Goal: Task Accomplishment & Management: Manage account settings

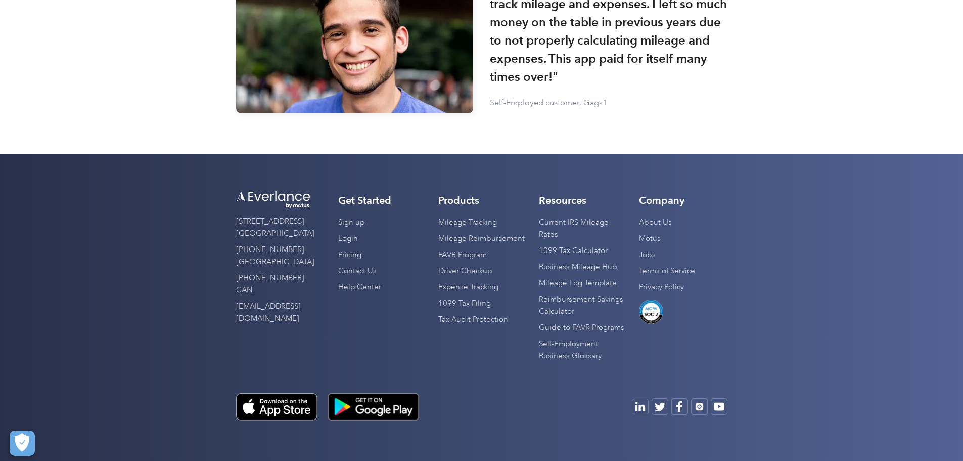
scroll to position [3124, 0]
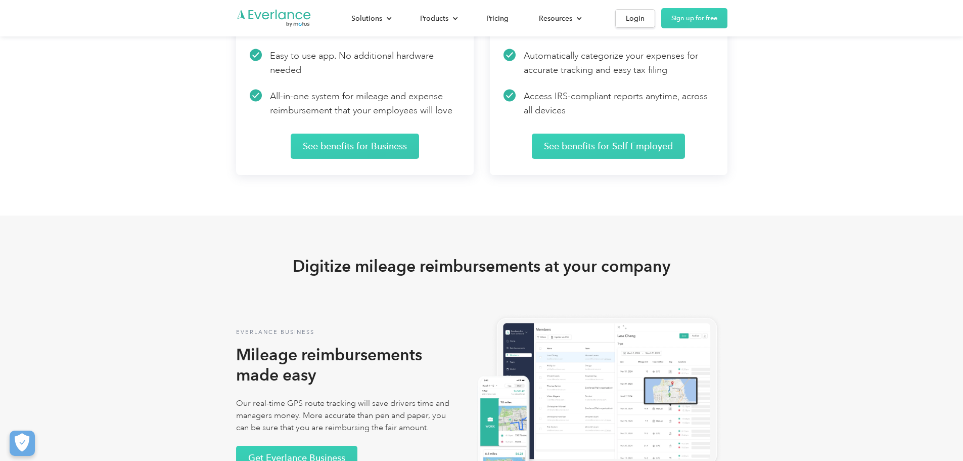
scroll to position [1618, 0]
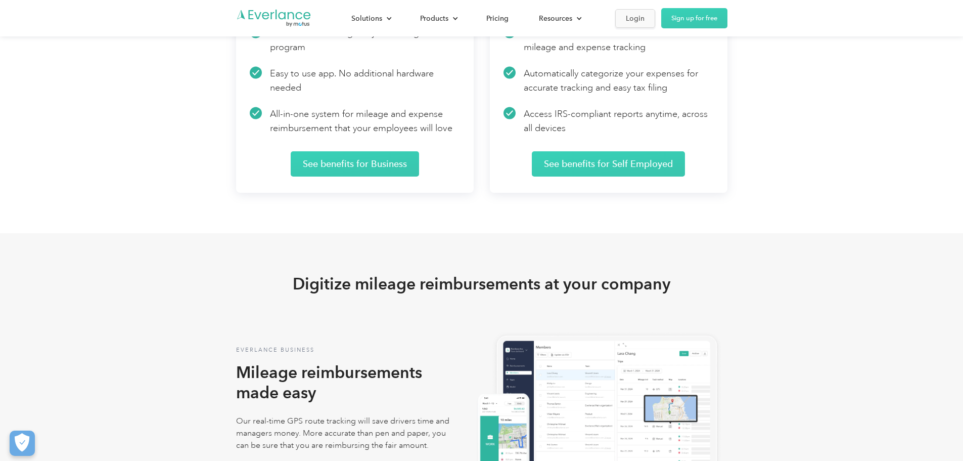
click at [645, 17] on div "Login" at bounding box center [635, 18] width 19 height 13
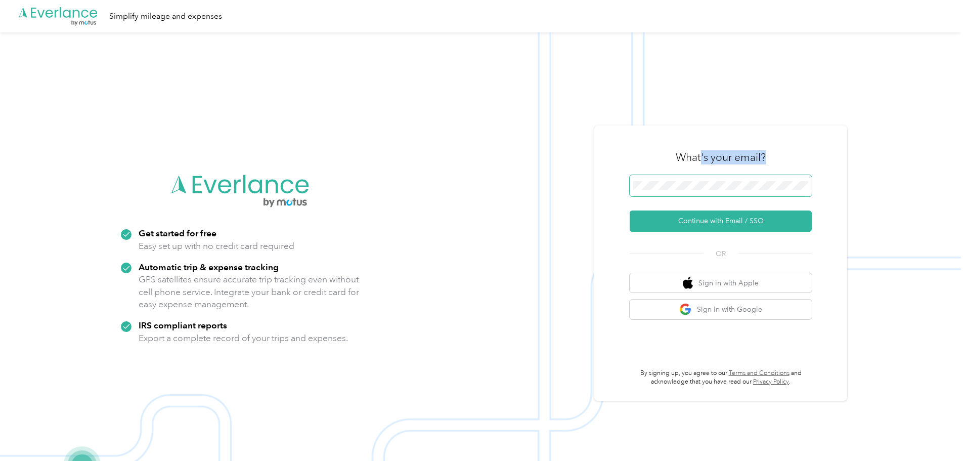
click at [704, 182] on div "What's your email? Continue with Email / SSO OR Sign in with Apple Sign in with…" at bounding box center [721, 263] width 182 height 247
click at [707, 225] on button "Continue with Email / SSO" at bounding box center [721, 220] width 182 height 21
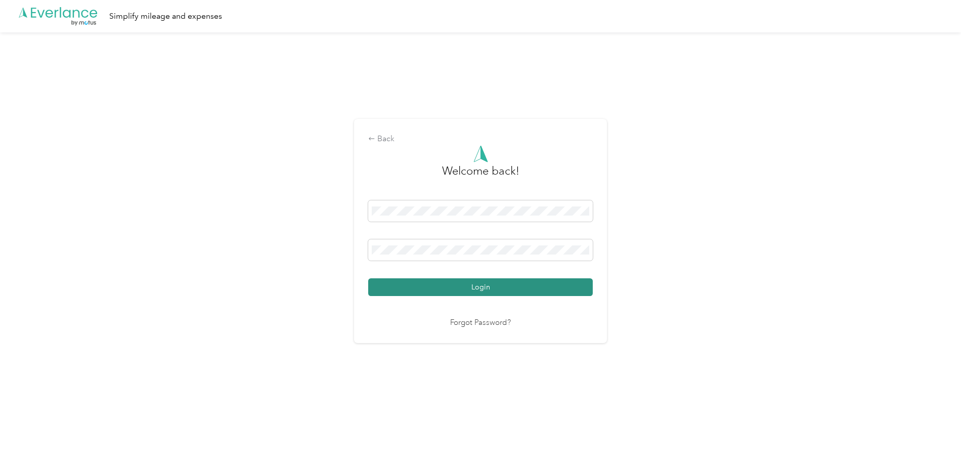
click at [540, 289] on button "Login" at bounding box center [480, 287] width 225 height 18
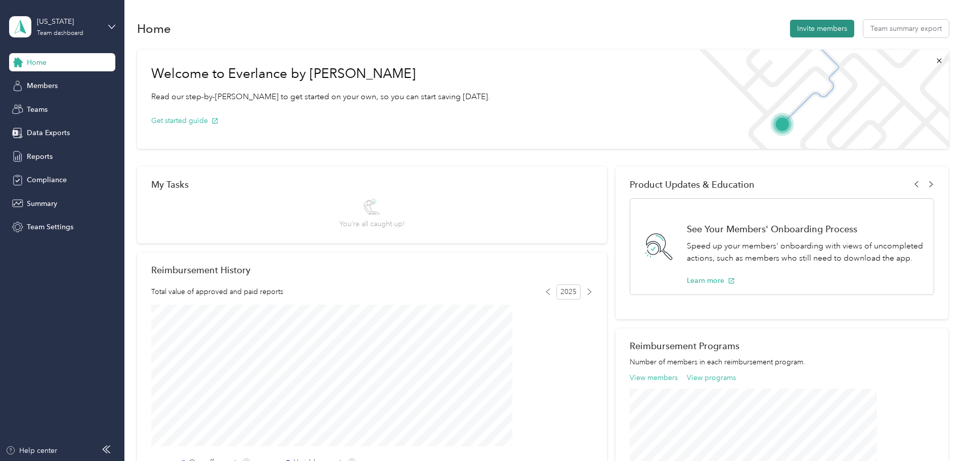
click at [790, 32] on button "Invite members" at bounding box center [822, 29] width 64 height 18
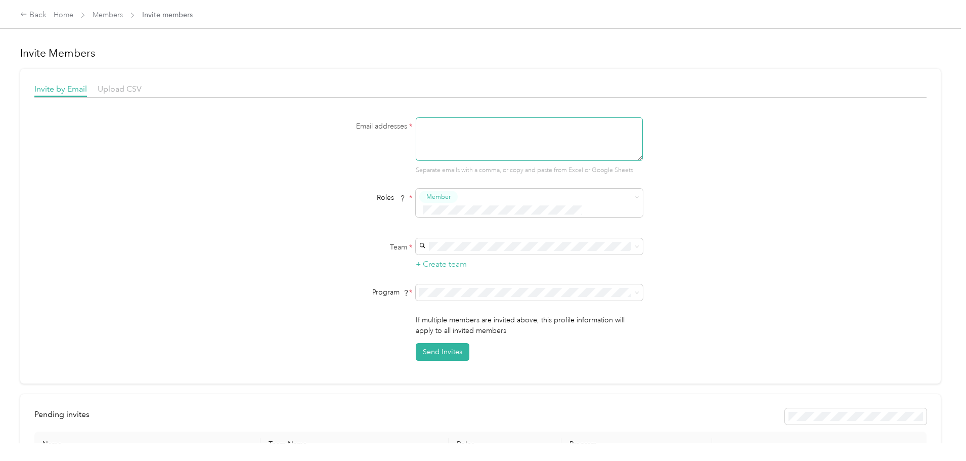
click at [595, 145] on textarea at bounding box center [529, 138] width 227 height 43
type textarea "p"
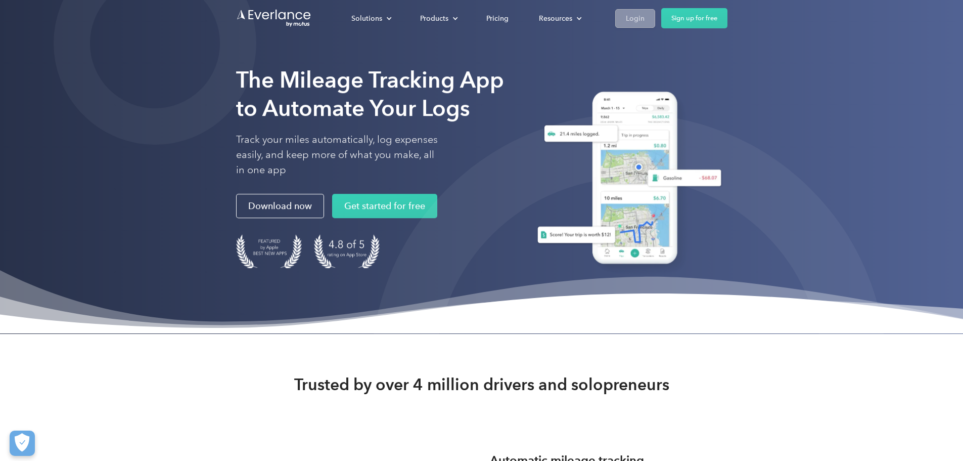
click at [645, 17] on div "Login" at bounding box center [635, 18] width 19 height 13
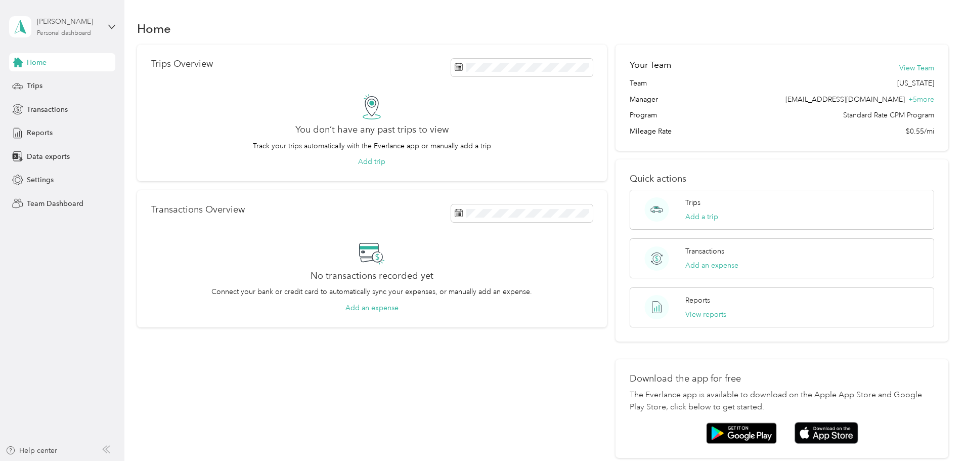
click at [77, 23] on div "[PERSON_NAME]" at bounding box center [68, 21] width 63 height 11
click at [92, 80] on div "Team dashboard" at bounding box center [115, 80] width 199 height 18
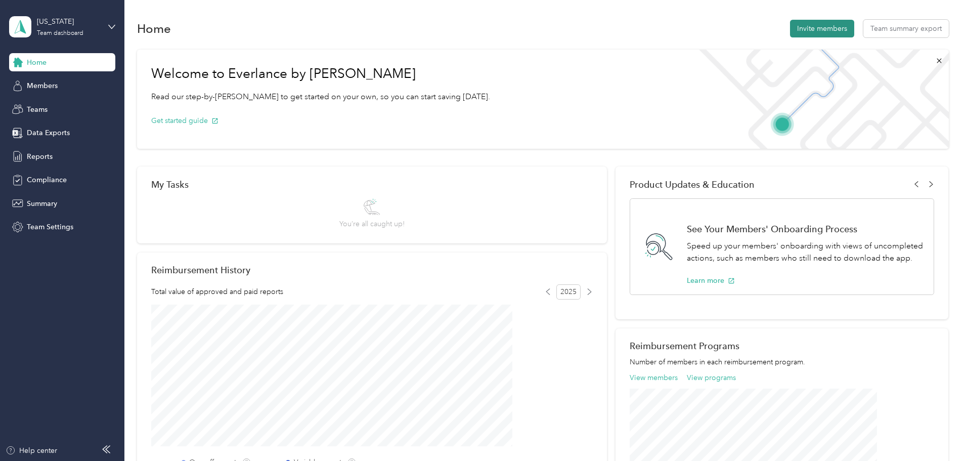
click at [790, 26] on button "Invite members" at bounding box center [822, 29] width 64 height 18
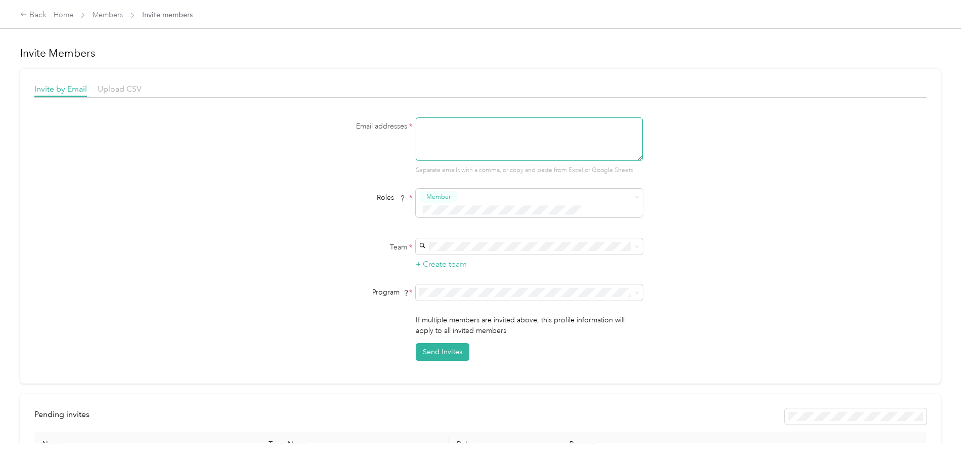
click at [443, 129] on textarea at bounding box center [529, 138] width 227 height 43
click at [453, 219] on ol "Member Reviewer Manager Limited Manager" at bounding box center [527, 243] width 227 height 78
click at [445, 252] on div "Georgia Molly Long +4 more" at bounding box center [527, 257] width 213 height 23
click at [748, 249] on div "Email addresses * Separate emails with a comma, or copy and paste from Excel or…" at bounding box center [480, 238] width 892 height 243
click at [484, 149] on textarea at bounding box center [529, 138] width 227 height 43
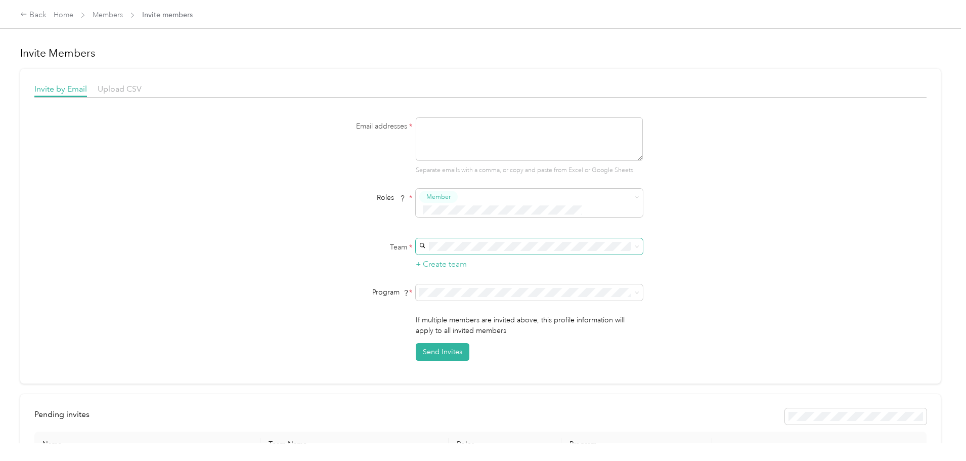
click at [629, 239] on span at bounding box center [529, 246] width 227 height 16
click at [639, 238] on span at bounding box center [529, 246] width 227 height 16
click at [632, 243] on span at bounding box center [635, 246] width 8 height 7
click at [505, 147] on textarea at bounding box center [529, 138] width 227 height 43
type textarea "pgloth@transitionshc.com"
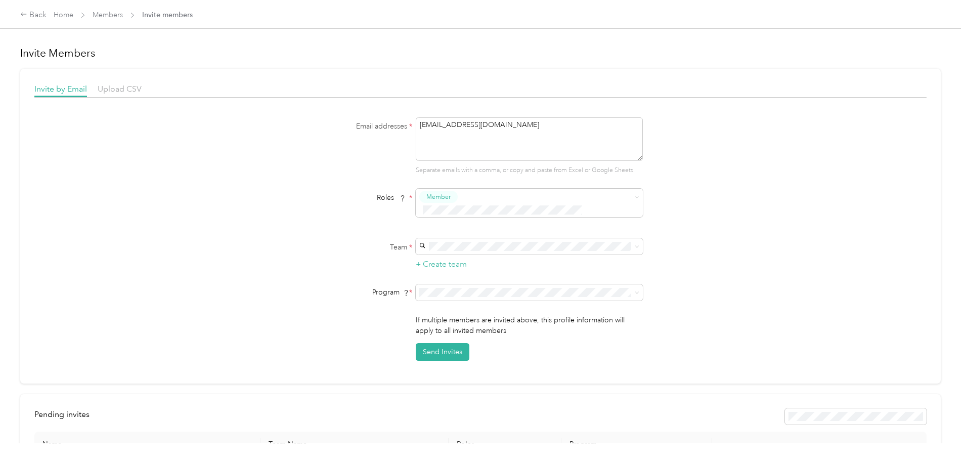
click at [757, 211] on div "Email addresses * pgloth@transitionshc.com Separate emails with a comma, or cop…" at bounding box center [480, 238] width 892 height 243
click at [548, 240] on span at bounding box center [529, 246] width 227 height 16
click at [440, 249] on span "Georgia" at bounding box center [439, 251] width 37 height 9
click at [448, 343] on button "Send Invites" at bounding box center [443, 352] width 54 height 18
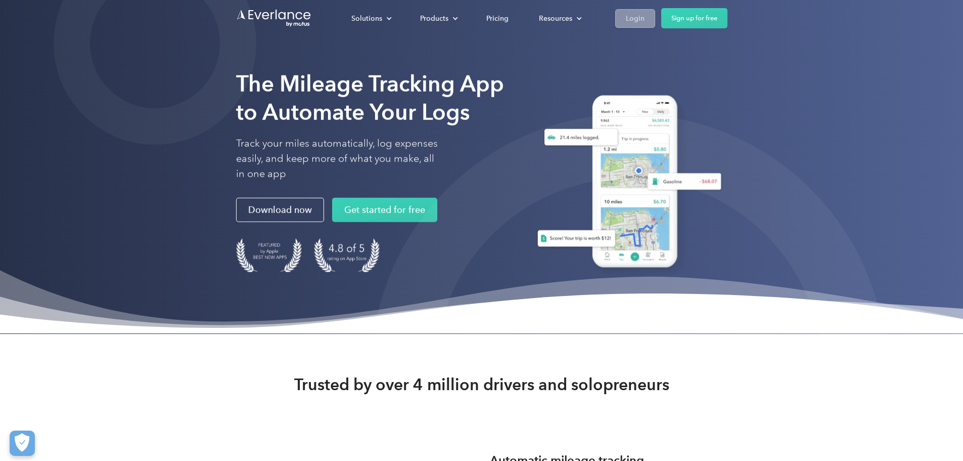
click at [645, 15] on div "Login" at bounding box center [635, 18] width 19 height 13
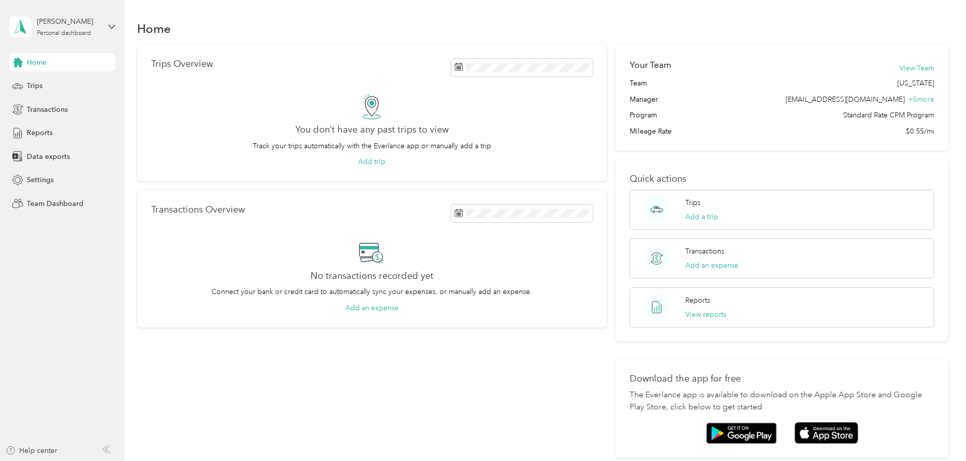
click at [41, 59] on span "Home" at bounding box center [37, 62] width 20 height 11
click at [95, 27] on div "[PERSON_NAME] Personal dashboard" at bounding box center [68, 26] width 63 height 20
click at [104, 82] on div "Team dashboard" at bounding box center [115, 83] width 199 height 18
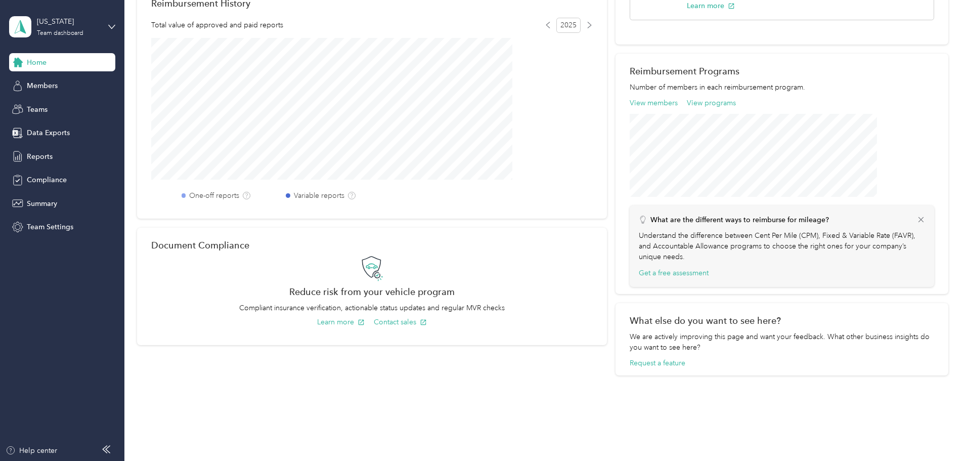
scroll to position [294, 0]
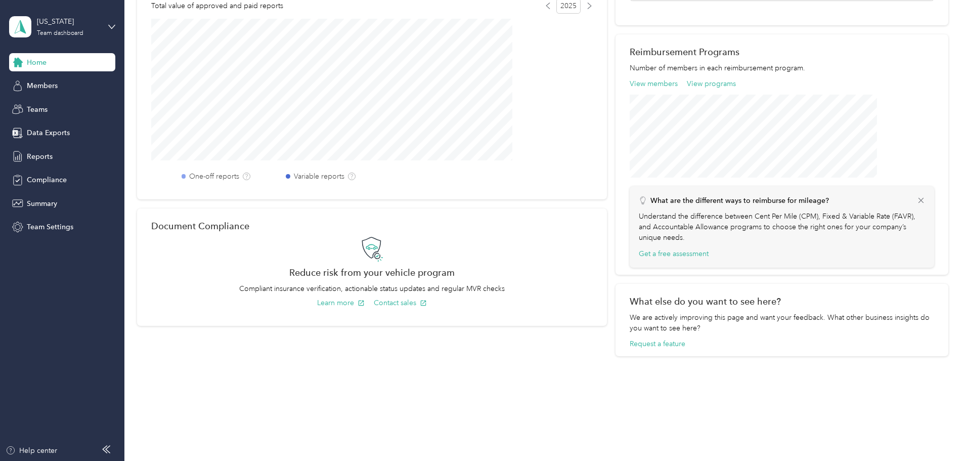
click at [79, 74] on div "Home Members Teams Data Exports Reports Compliance Summary Team Settings" at bounding box center [62, 144] width 106 height 183
click at [66, 83] on div "Members" at bounding box center [62, 86] width 106 height 18
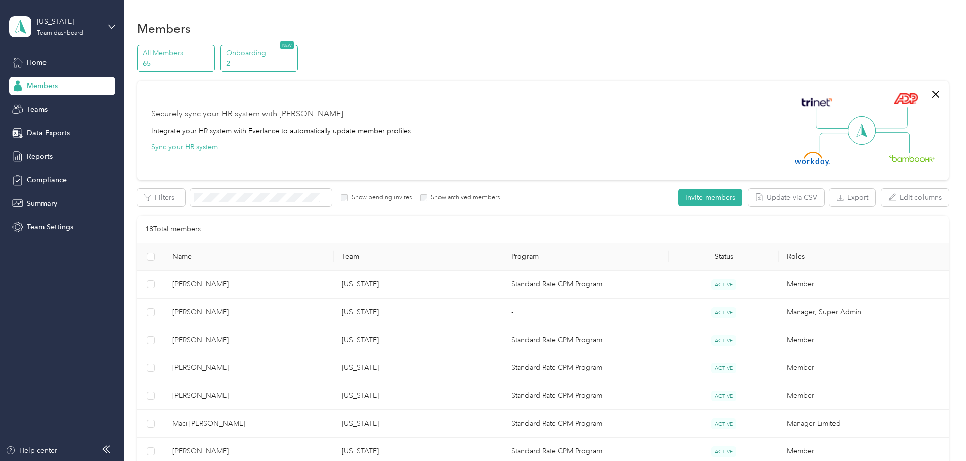
click at [295, 57] on p "Onboarding" at bounding box center [260, 53] width 69 height 11
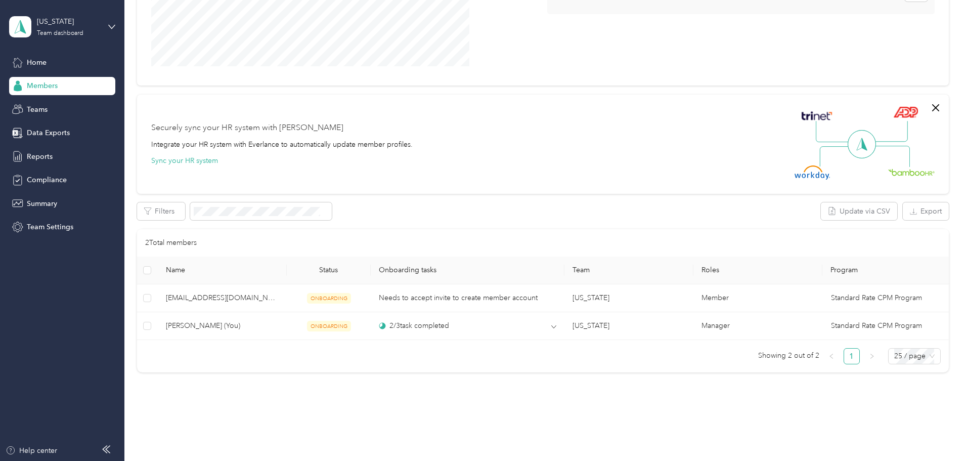
scroll to position [238, 0]
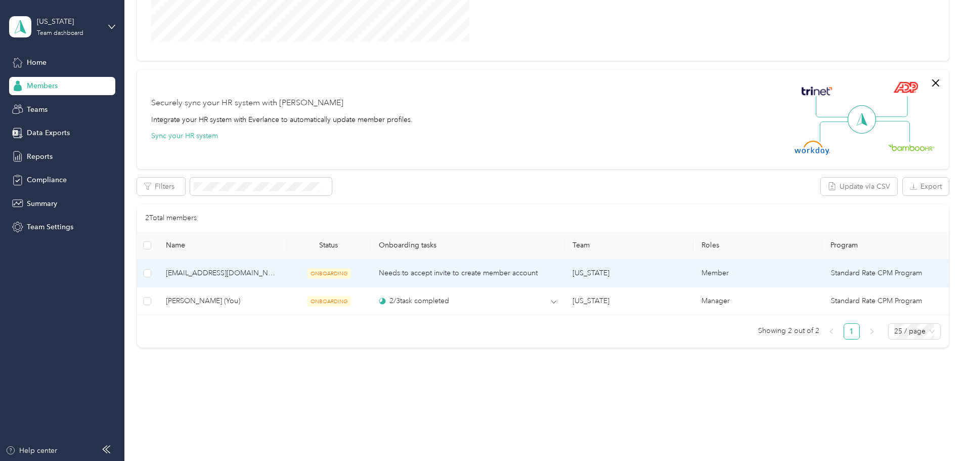
drag, startPoint x: 266, startPoint y: 277, endPoint x: 259, endPoint y: 272, distance: 9.4
click at [259, 272] on span "[EMAIL_ADDRESS][DOMAIN_NAME]" at bounding box center [222, 272] width 113 height 11
click at [259, 272] on span "pgloth@transitionshc.com" at bounding box center [222, 272] width 113 height 11
click at [259, 271] on span "[EMAIL_ADDRESS][DOMAIN_NAME]" at bounding box center [222, 272] width 113 height 11
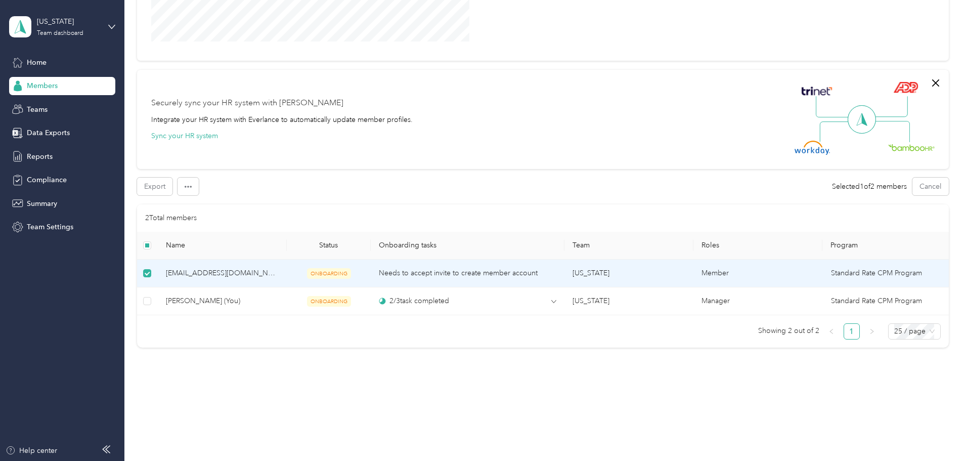
click at [612, 282] on td "[US_STATE]" at bounding box center [628, 273] width 129 height 28
click at [36, 61] on span "Home" at bounding box center [37, 62] width 20 height 11
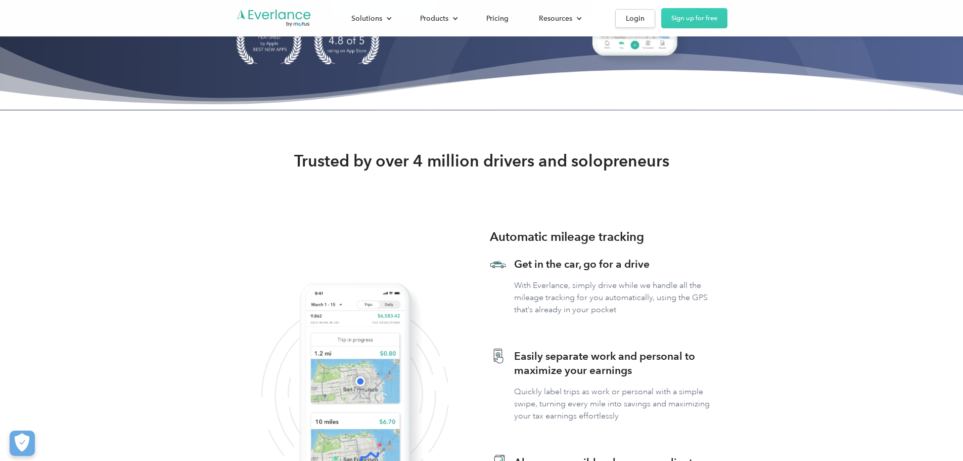
scroll to position [303, 0]
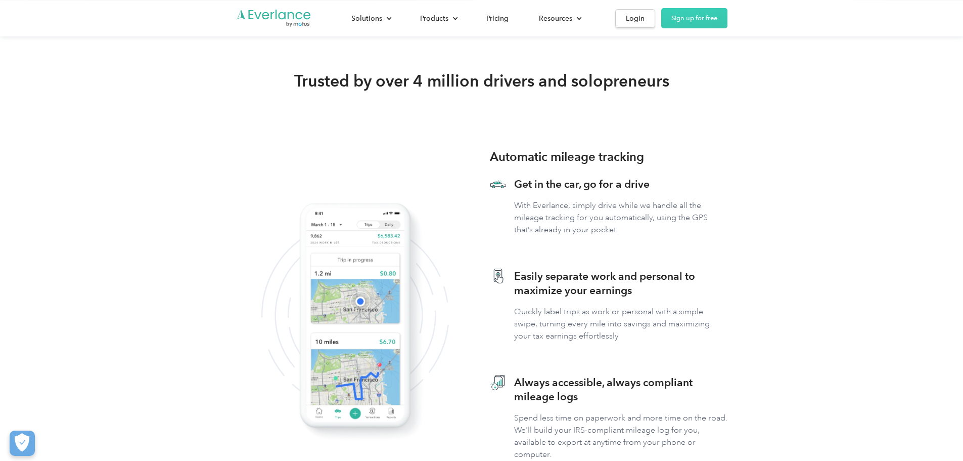
click at [728, 7] on div "Solutions For companies Easy vehicle reimbursements For self-employed Maximize …" at bounding box center [481, 18] width 491 height 36
click at [645, 20] on div "Login" at bounding box center [635, 18] width 19 height 13
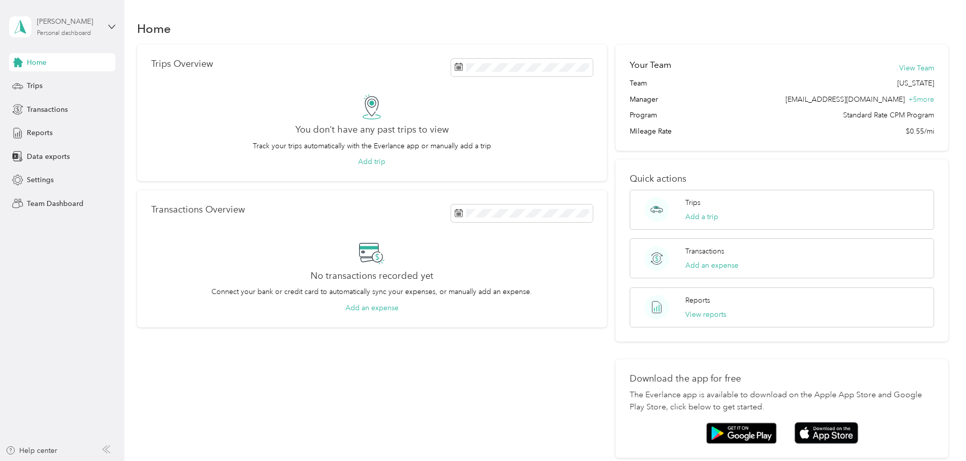
click at [50, 27] on div "Hannah Smith Personal dashboard" at bounding box center [68, 26] width 63 height 20
click at [92, 84] on div "Team dashboard" at bounding box center [115, 83] width 199 height 18
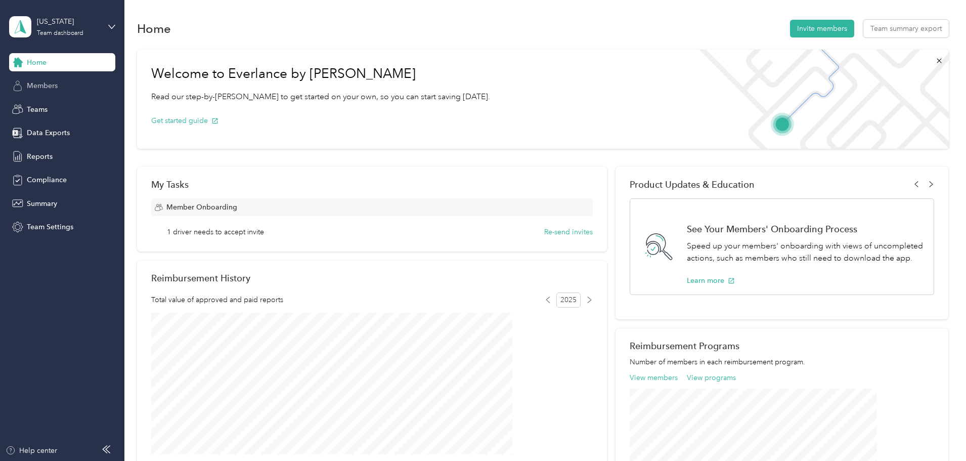
click at [42, 90] on span "Members" at bounding box center [42, 85] width 31 height 11
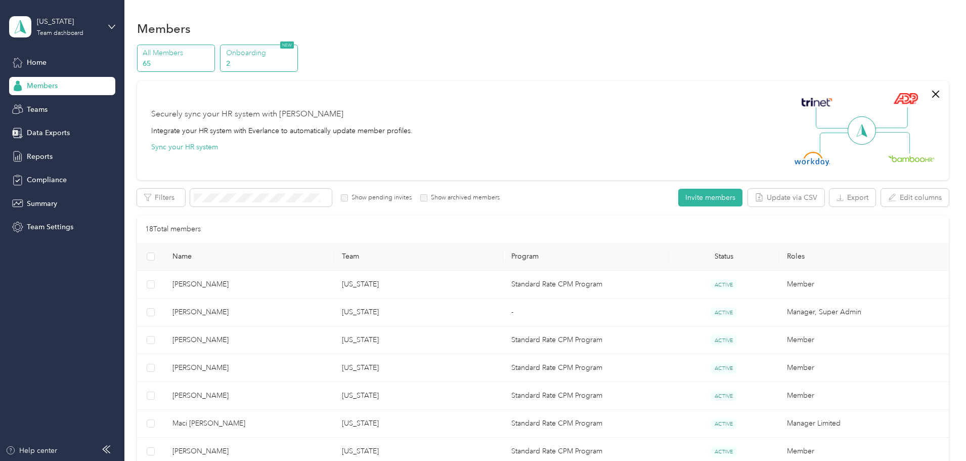
click at [295, 68] on p "2" at bounding box center [260, 63] width 69 height 11
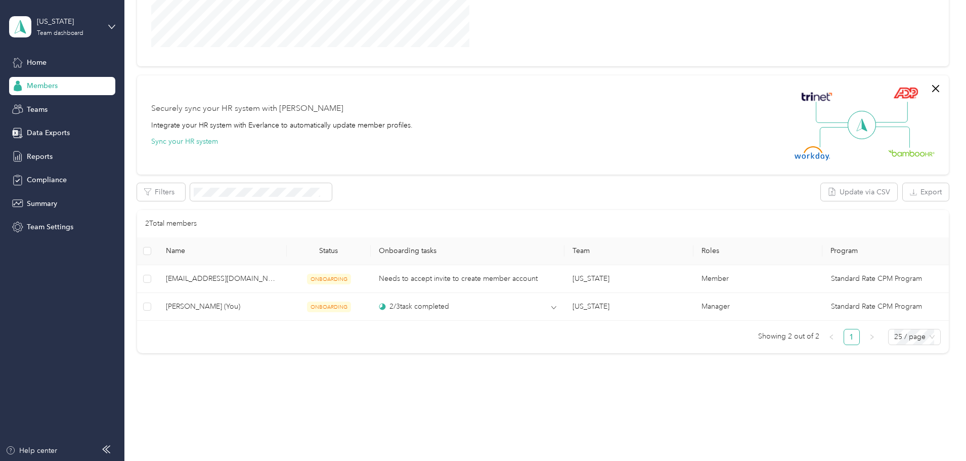
scroll to position [238, 0]
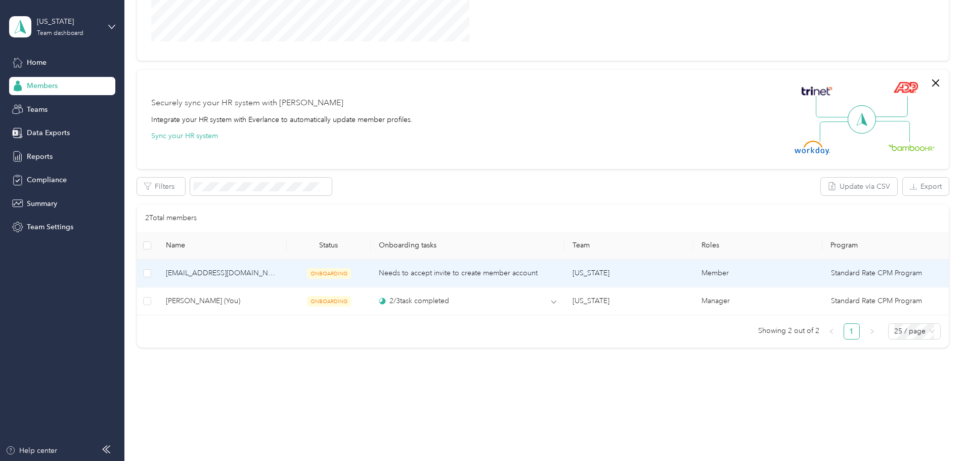
click at [400, 274] on td "Needs to accept invite to create member account" at bounding box center [468, 273] width 194 height 28
click at [351, 268] on span "ONBOARDING" at bounding box center [329, 273] width 44 height 11
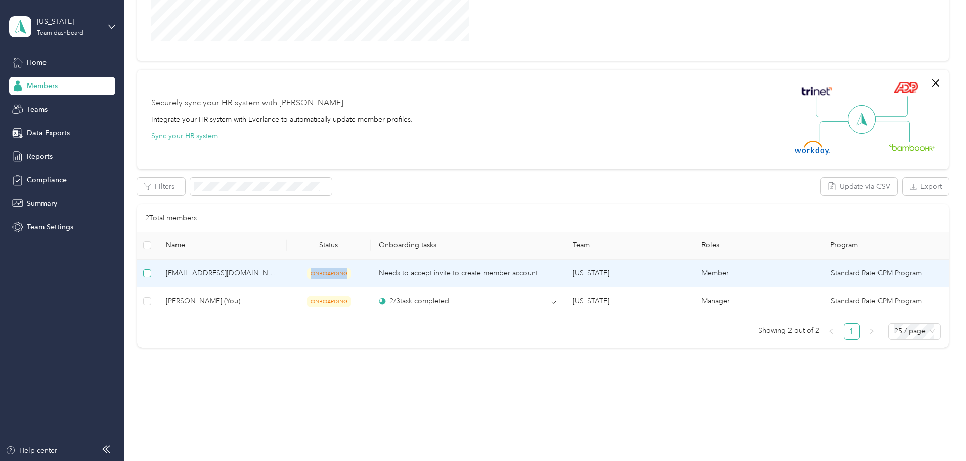
click at [151, 267] on label at bounding box center [147, 272] width 8 height 11
click at [158, 260] on td at bounding box center [147, 273] width 21 height 28
click at [199, 184] on button "button" at bounding box center [187, 186] width 21 height 18
click at [342, 182] on div "Export Selected 1 of 2 members Cancel" at bounding box center [543, 186] width 812 height 18
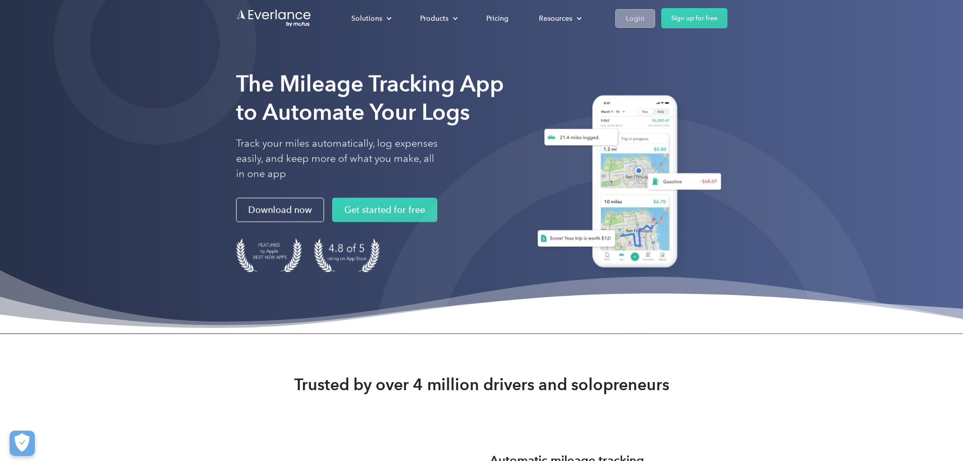
click at [645, 17] on div "Login" at bounding box center [635, 18] width 19 height 13
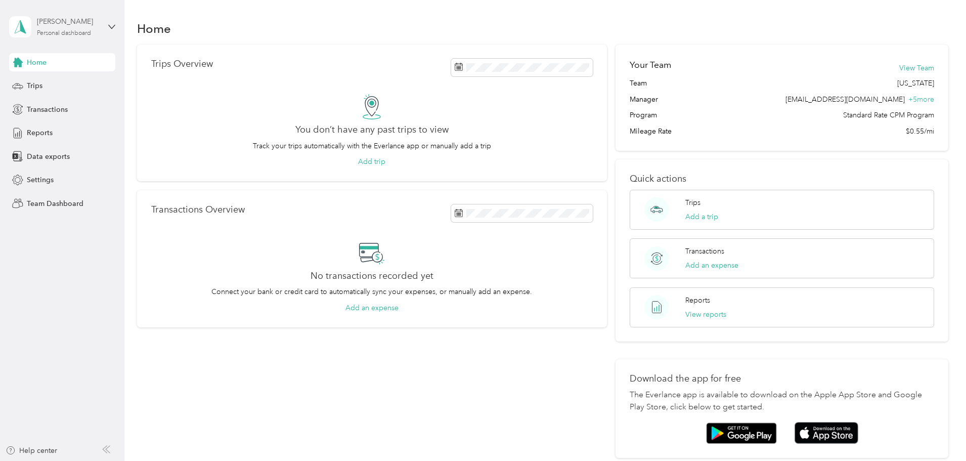
click at [61, 18] on div "[PERSON_NAME]" at bounding box center [68, 21] width 63 height 11
click at [119, 84] on div "Team dashboard" at bounding box center [115, 83] width 199 height 18
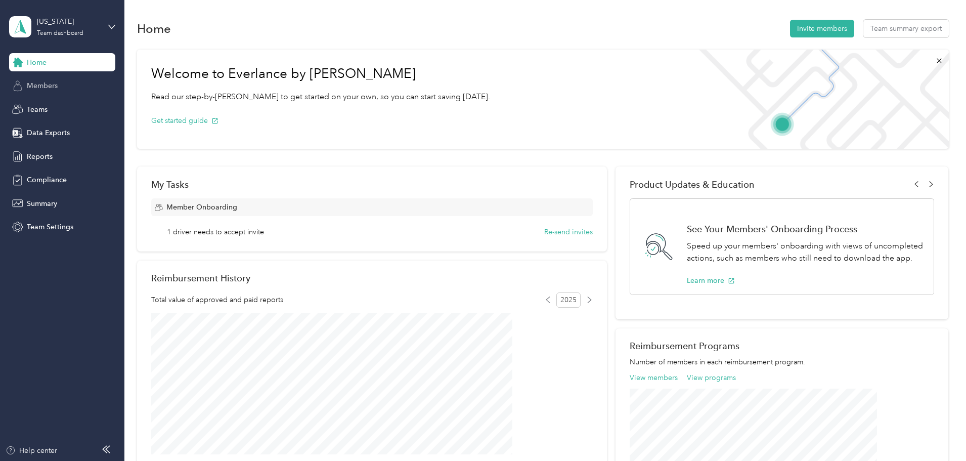
click at [43, 88] on span "Members" at bounding box center [42, 85] width 31 height 11
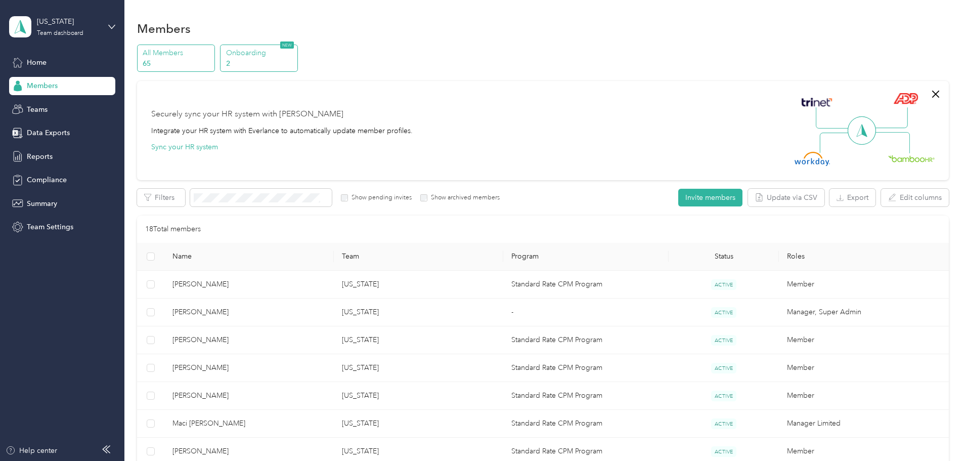
click at [295, 63] on p "2" at bounding box center [260, 63] width 69 height 11
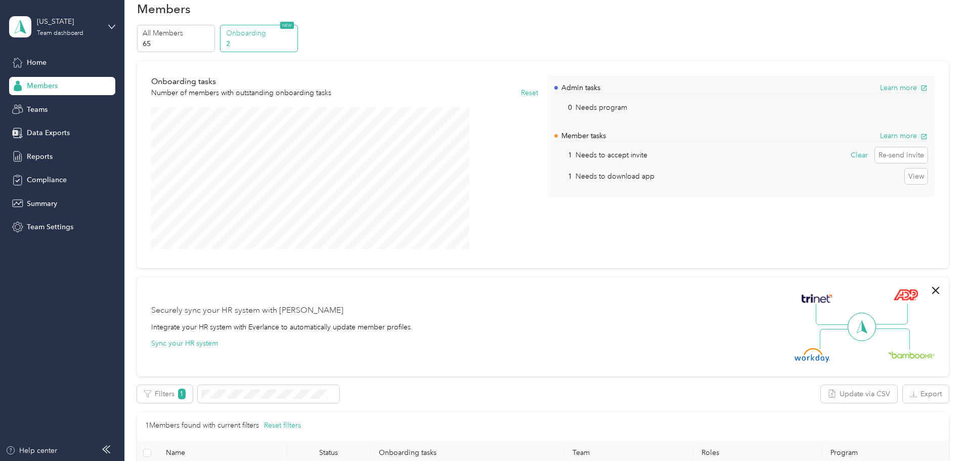
scroll to position [8, 0]
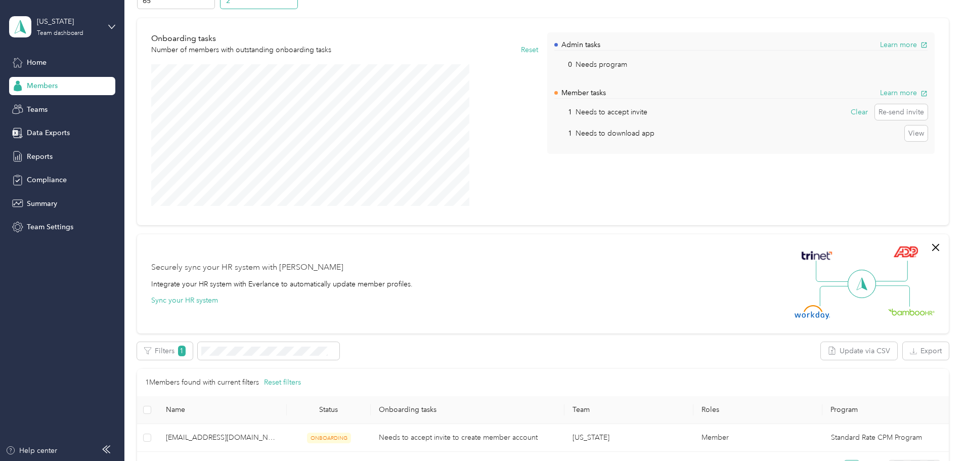
scroll to position [160, 0]
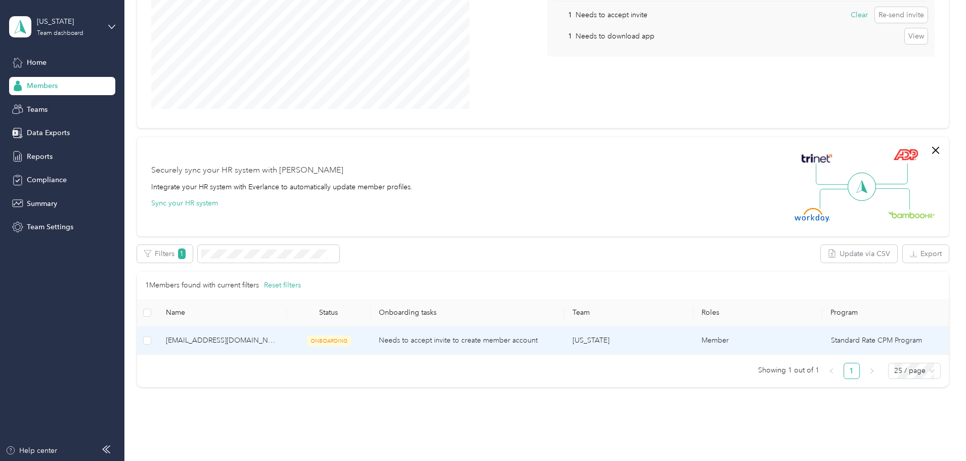
click at [158, 351] on td at bounding box center [147, 341] width 21 height 28
click at [262, 342] on span "[EMAIL_ADDRESS][DOMAIN_NAME]" at bounding box center [222, 340] width 113 height 11
click at [151, 346] on label at bounding box center [147, 340] width 8 height 11
click at [192, 253] on icon "button" at bounding box center [188, 254] width 7 height 2
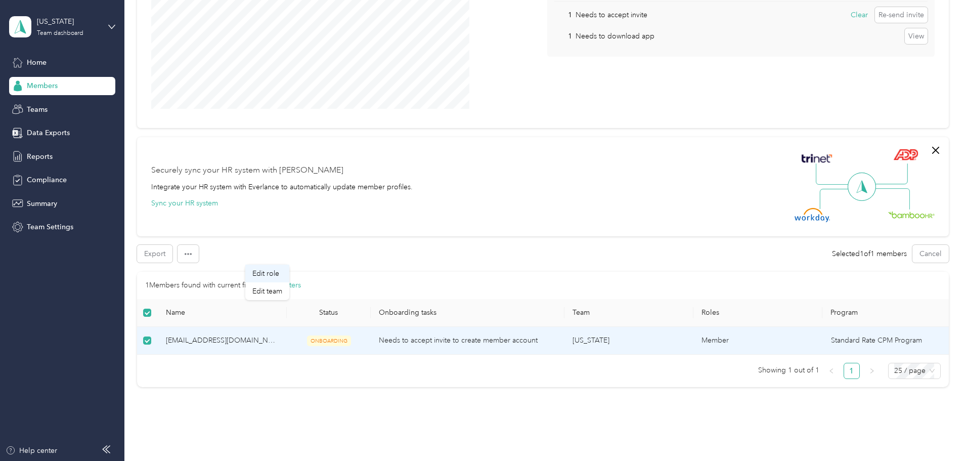
click at [264, 275] on span "Edit role" at bounding box center [265, 273] width 27 height 11
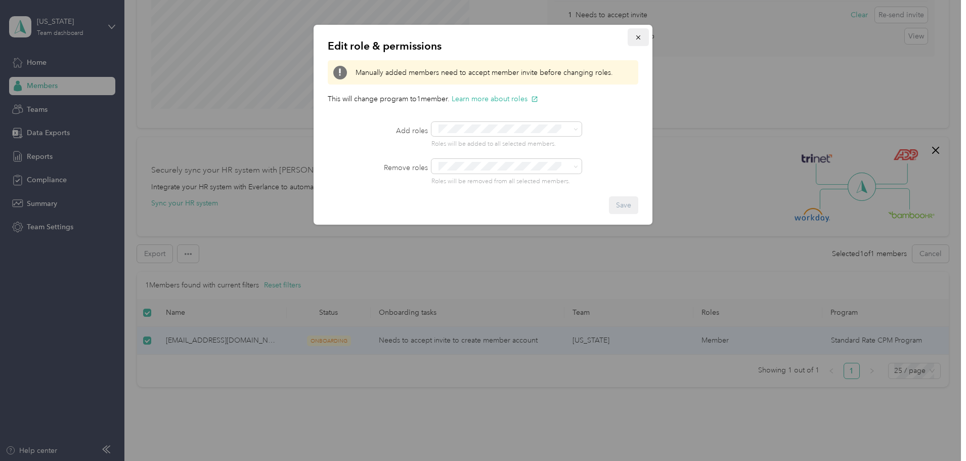
click at [633, 37] on button "button" at bounding box center [638, 37] width 21 height 18
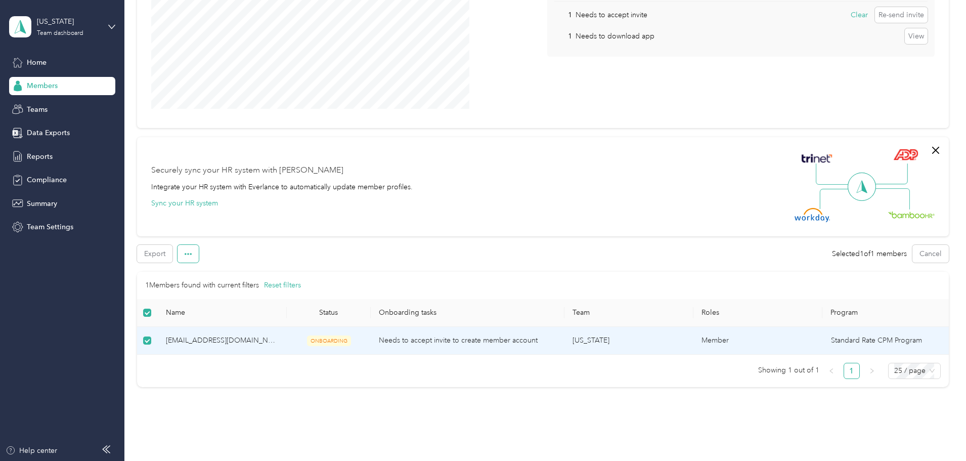
click at [192, 255] on icon "button" at bounding box center [188, 253] width 7 height 7
click at [267, 290] on span "Edit team" at bounding box center [267, 291] width 30 height 11
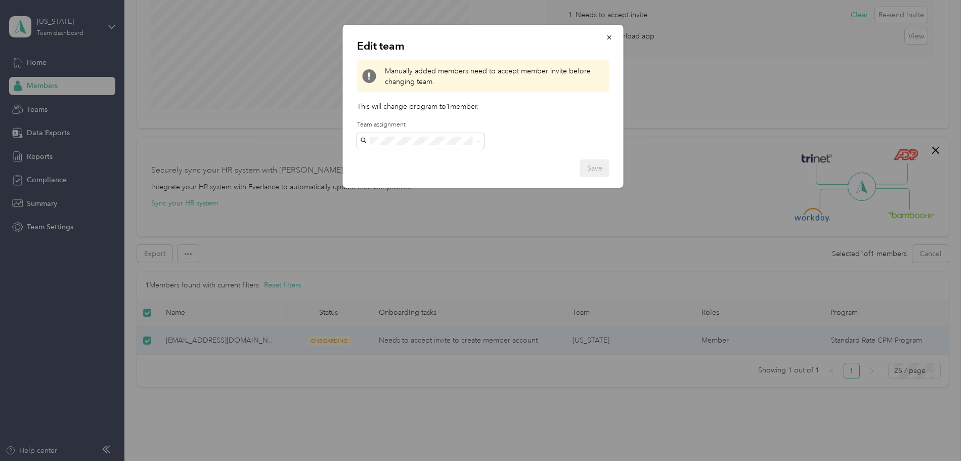
click at [410, 162] on div "[US_STATE][PERSON_NAME] +4 more" at bounding box center [420, 159] width 113 height 23
click at [606, 38] on icon "button" at bounding box center [609, 37] width 7 height 7
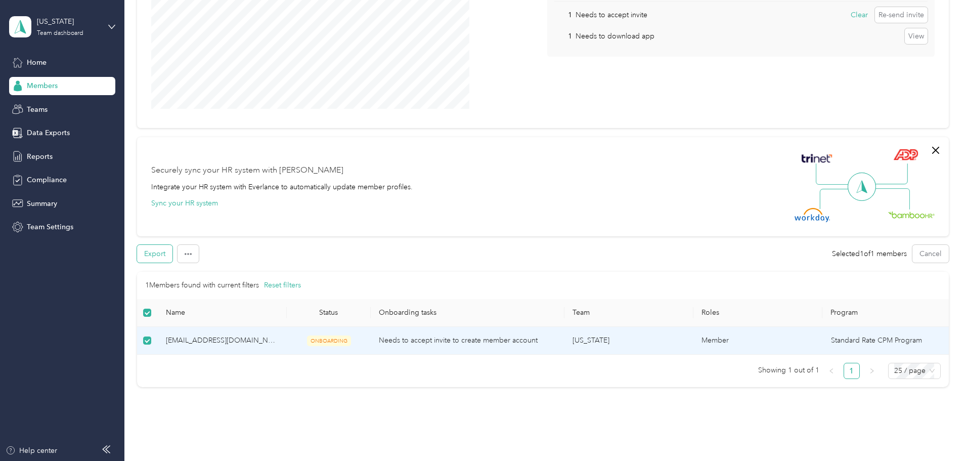
click at [172, 261] on button "Export" at bounding box center [154, 254] width 35 height 18
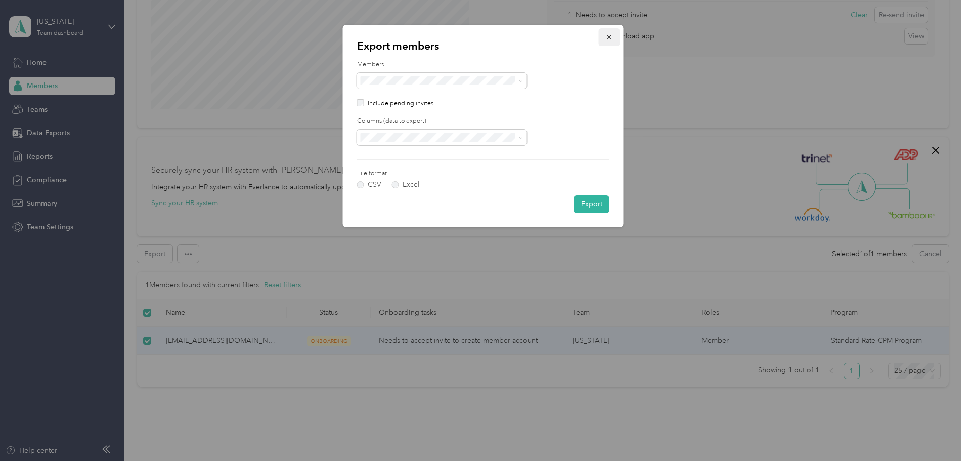
click at [602, 40] on button "button" at bounding box center [609, 37] width 21 height 18
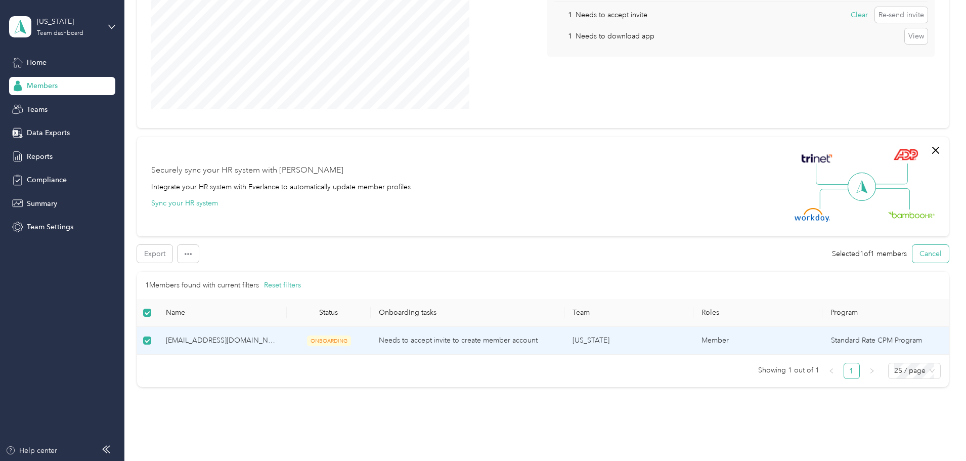
click at [912, 257] on button "Cancel" at bounding box center [930, 254] width 36 height 18
click at [279, 346] on span "[EMAIL_ADDRESS][DOMAIN_NAME]" at bounding box center [222, 340] width 113 height 11
click at [253, 263] on div "Export Selected 1 of 1 members Cancel Filters 1 Update via CSV Export 1 Members…" at bounding box center [543, 316] width 812 height 142
click at [199, 250] on button "button" at bounding box center [187, 254] width 21 height 18
click at [269, 292] on span "Edit team" at bounding box center [267, 291] width 30 height 11
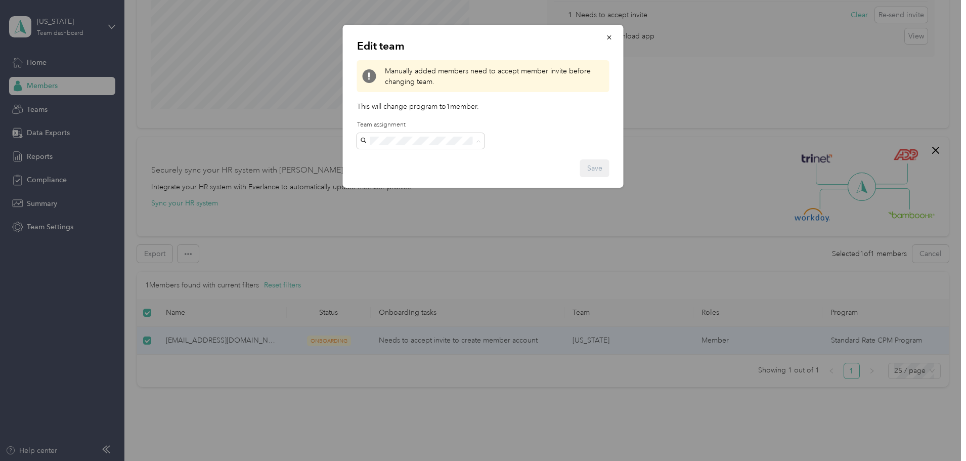
click at [426, 161] on div "[US_STATE][PERSON_NAME] +4 more" at bounding box center [420, 164] width 113 height 23
click at [587, 171] on button "Save" at bounding box center [594, 168] width 29 height 18
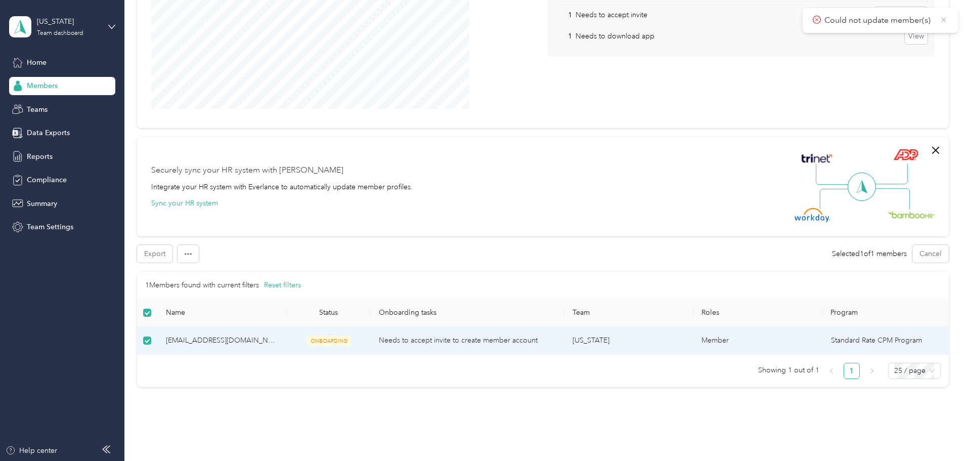
click at [946, 19] on icon at bounding box center [944, 19] width 8 height 9
click at [55, 91] on div "Members" at bounding box center [62, 86] width 106 height 18
click at [41, 65] on span "Home" at bounding box center [37, 62] width 20 height 11
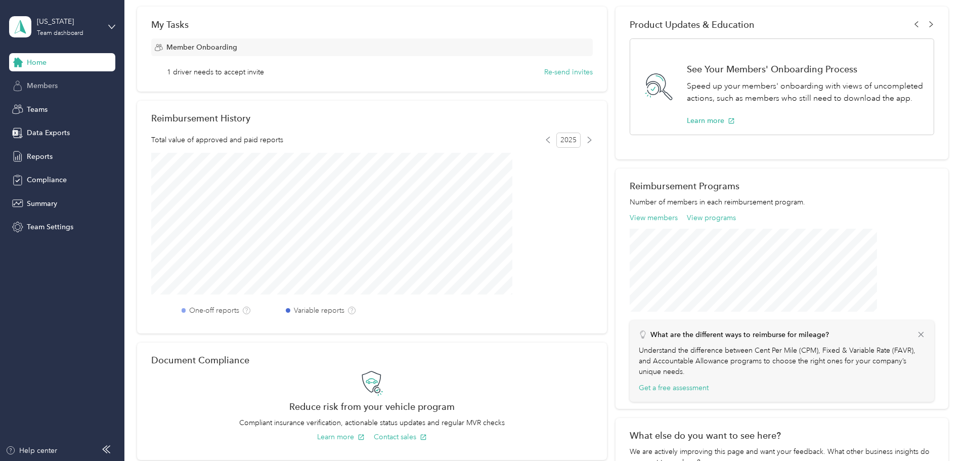
click at [42, 82] on span "Members" at bounding box center [42, 85] width 31 height 11
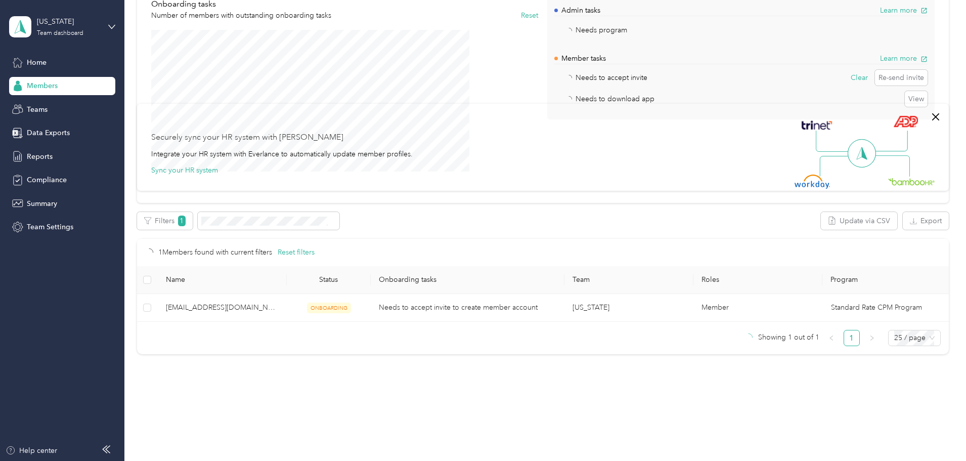
scroll to position [160, 0]
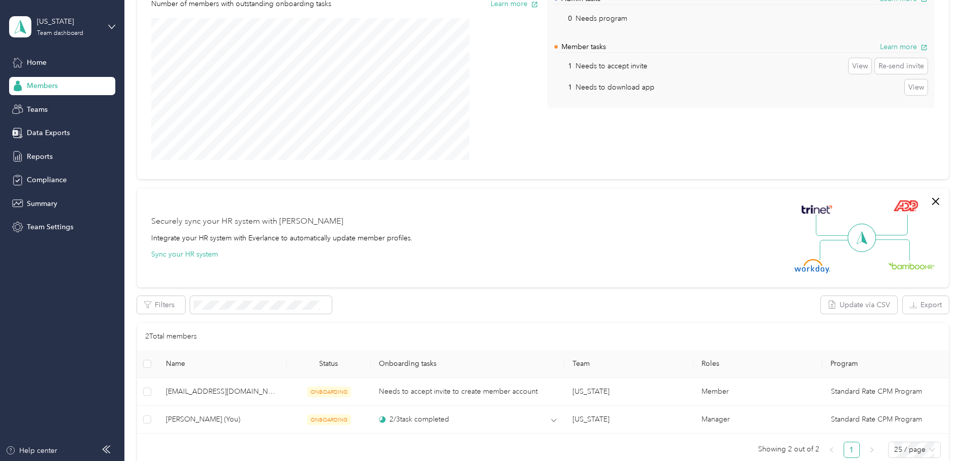
scroll to position [59, 0]
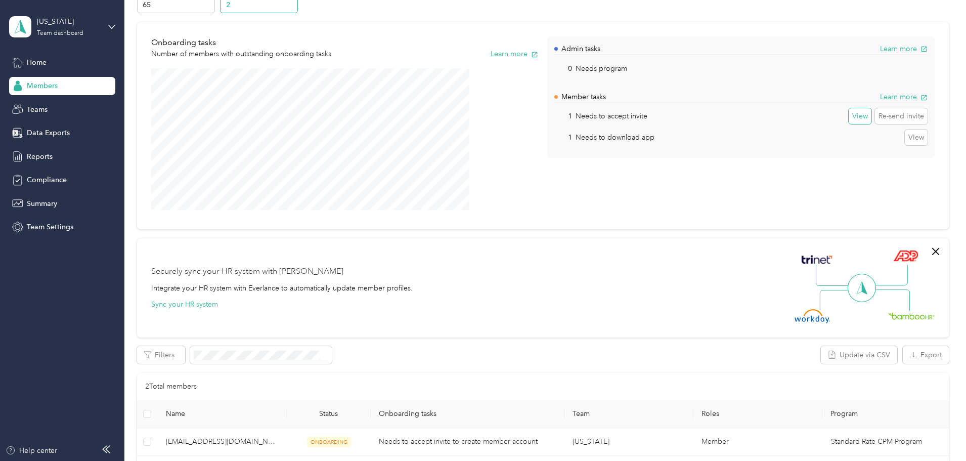
click at [848, 116] on button "View" at bounding box center [859, 116] width 23 height 16
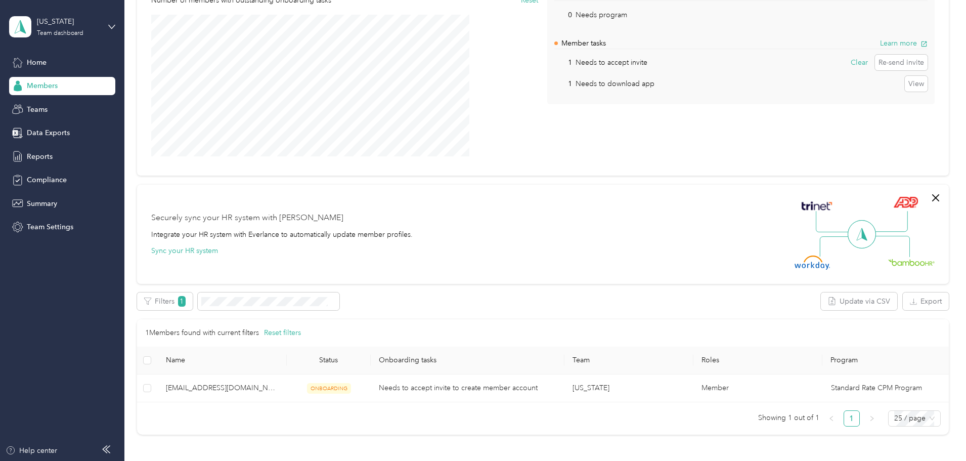
scroll to position [160, 0]
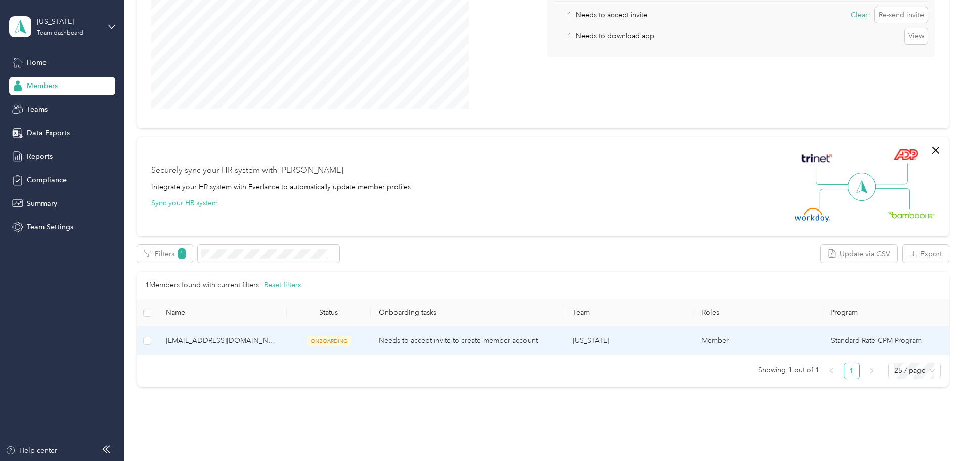
click at [270, 346] on span "[EMAIL_ADDRESS][DOMAIN_NAME]" at bounding box center [222, 340] width 113 height 11
click at [158, 351] on td at bounding box center [147, 341] width 21 height 28
click at [151, 346] on label at bounding box center [147, 340] width 8 height 11
click at [835, 354] on td "Standard Rate CPM Program" at bounding box center [886, 341] width 126 height 28
click at [192, 256] on icon "button" at bounding box center [188, 253] width 7 height 7
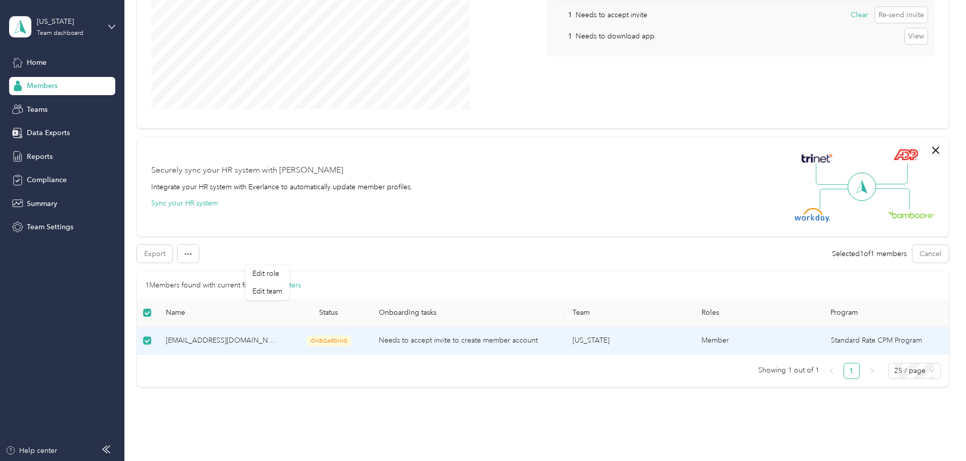
drag, startPoint x: 364, startPoint y: 358, endPoint x: 356, endPoint y: 352, distance: 9.8
drag, startPoint x: 356, startPoint y: 352, endPoint x: 278, endPoint y: 340, distance: 79.3
click at [278, 340] on span "[EMAIL_ADDRESS][DOMAIN_NAME]" at bounding box center [222, 340] width 113 height 11
click at [278, 341] on span "[EMAIL_ADDRESS][DOMAIN_NAME]" at bounding box center [222, 340] width 113 height 11
click at [835, 346] on td "Standard Rate CPM Program" at bounding box center [886, 341] width 126 height 28
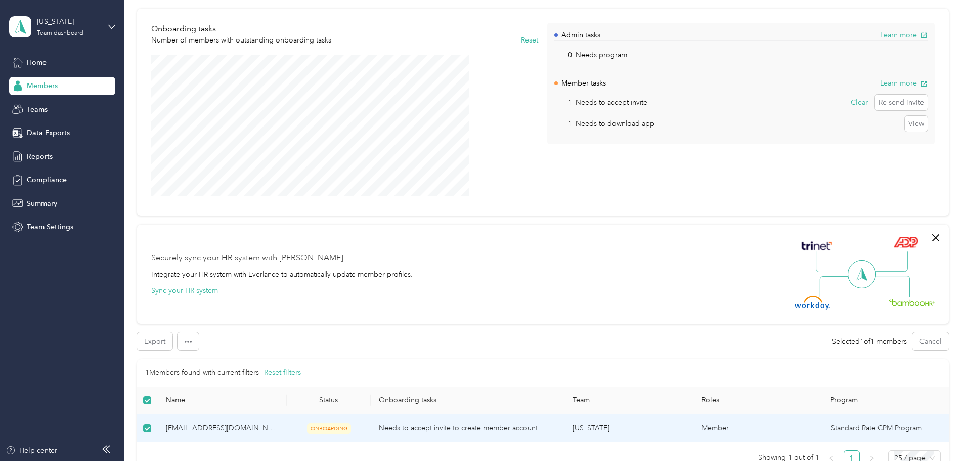
scroll to position [59, 0]
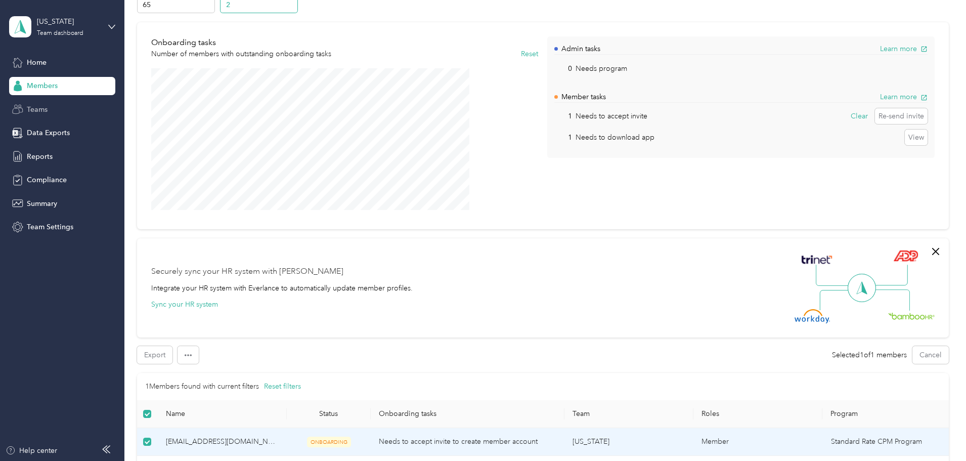
click at [71, 107] on div "Teams" at bounding box center [62, 109] width 106 height 18
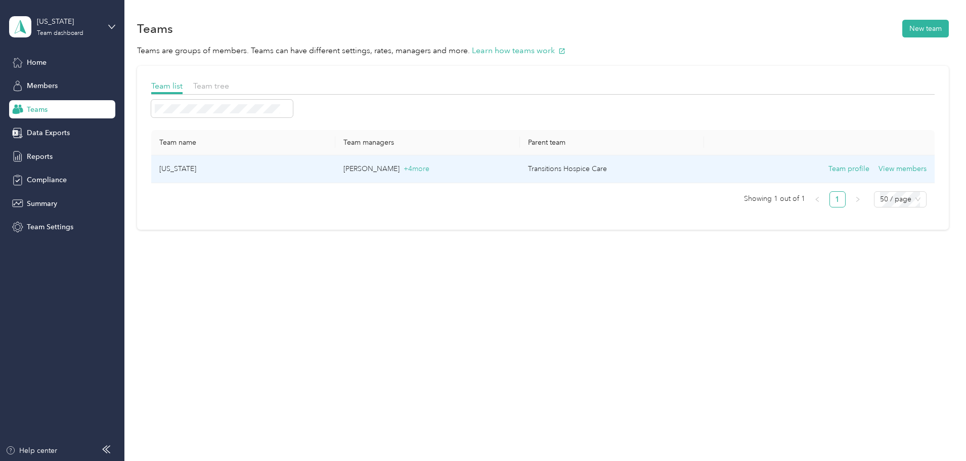
click at [335, 171] on td "[US_STATE]" at bounding box center [243, 169] width 184 height 28
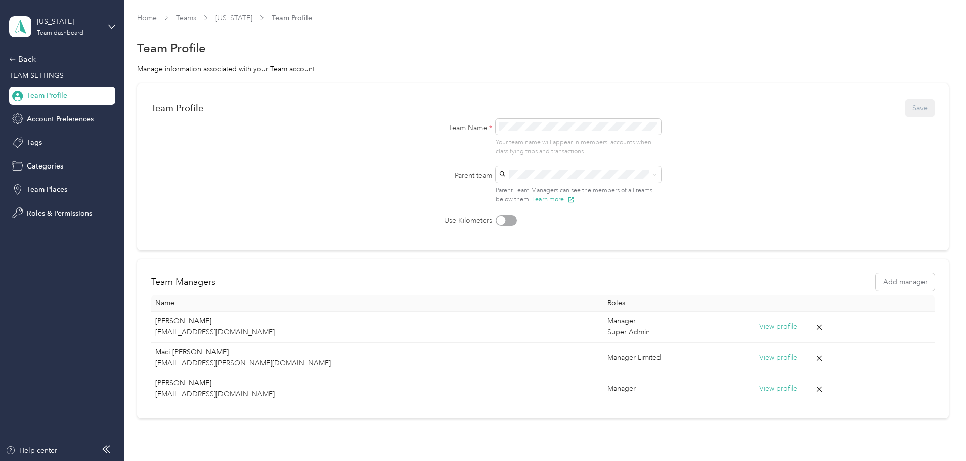
click at [32, 27] on div "[US_STATE] Team dashboard" at bounding box center [54, 26] width 91 height 21
click at [58, 80] on div "Team dashboard" at bounding box center [46, 83] width 56 height 11
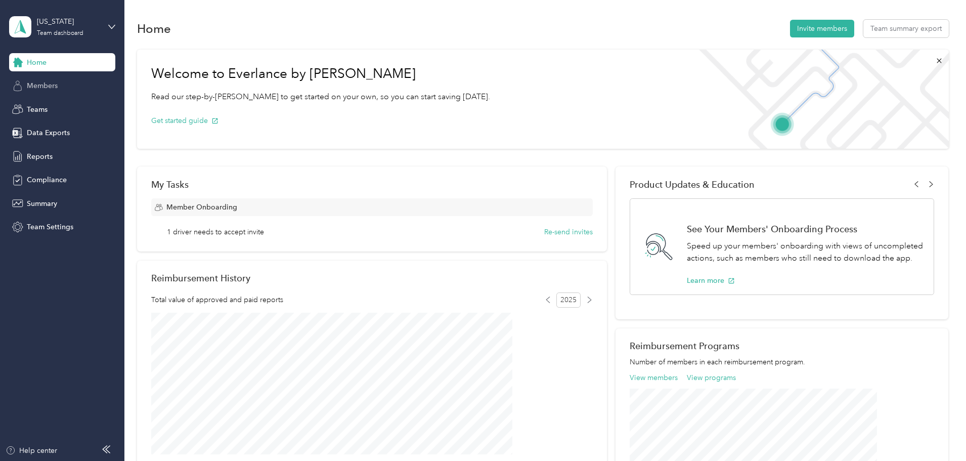
click at [54, 86] on span "Members" at bounding box center [42, 85] width 31 height 11
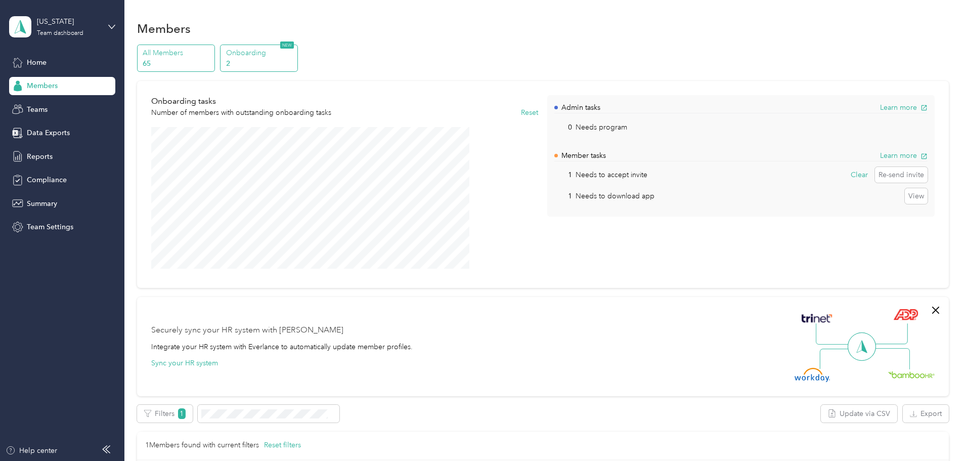
click at [211, 60] on p "65" at bounding box center [177, 63] width 69 height 11
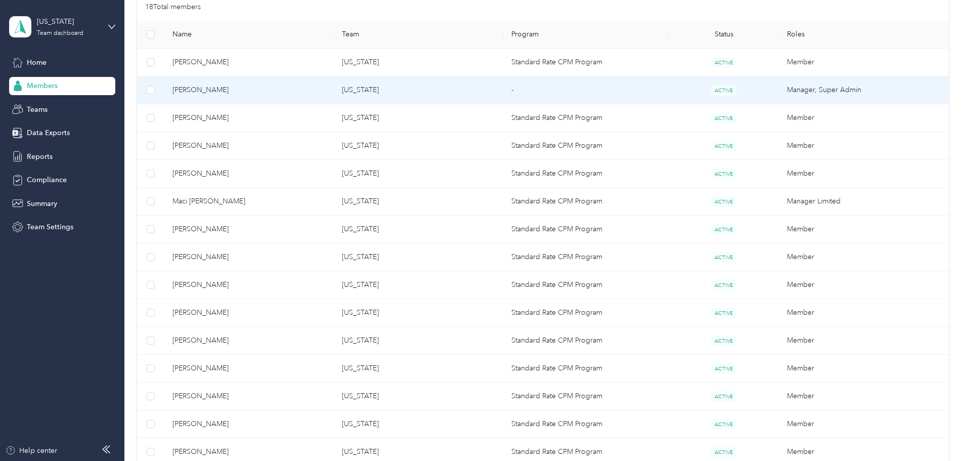
scroll to position [253, 0]
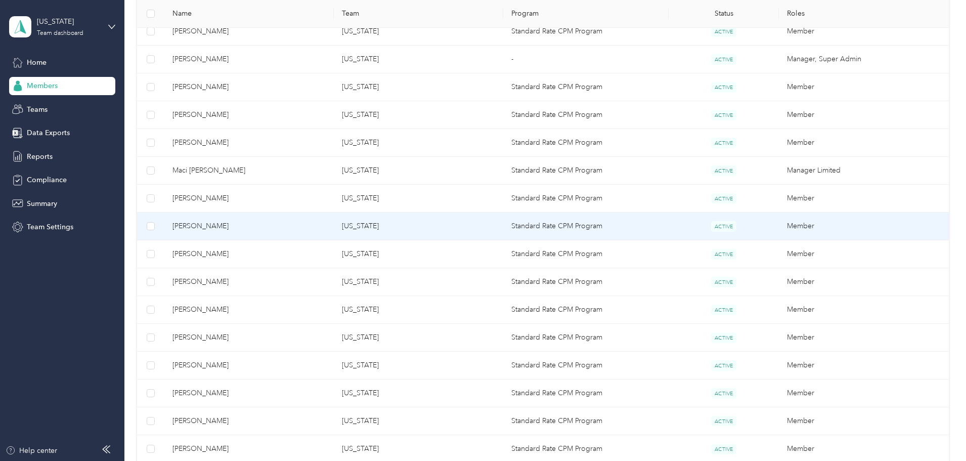
click at [380, 222] on td "[US_STATE]" at bounding box center [418, 226] width 169 height 28
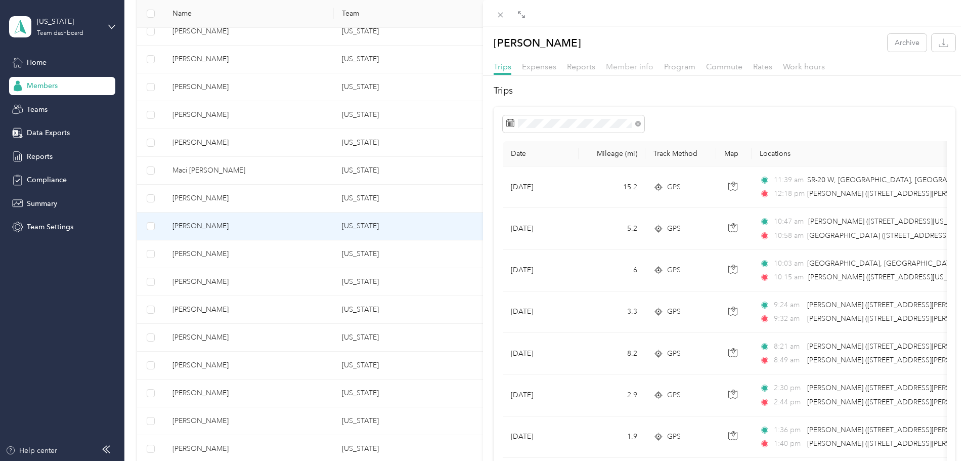
click at [630, 69] on span "Member info" at bounding box center [630, 67] width 48 height 10
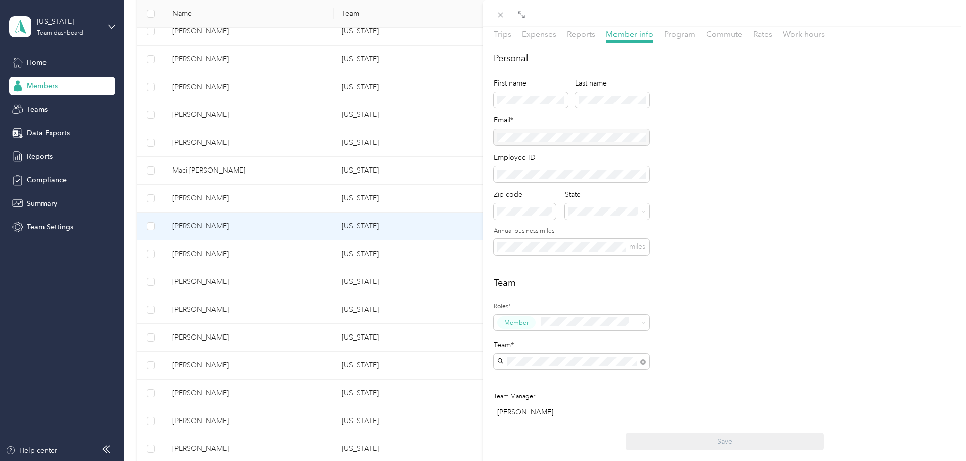
scroll to position [51, 0]
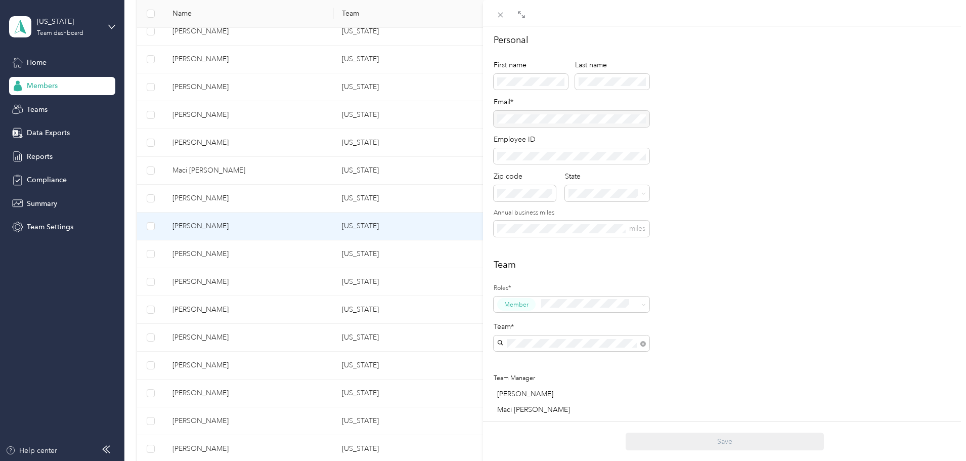
click at [83, 68] on div "Heather McDevitt Archive Trips Expenses Reports Member info Program Commute Rat…" at bounding box center [483, 230] width 966 height 461
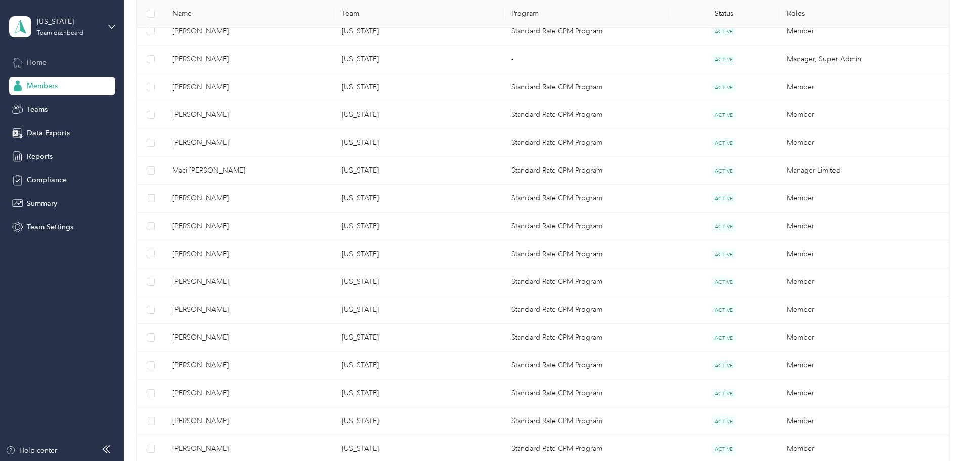
click at [41, 62] on span "Home" at bounding box center [37, 62] width 20 height 11
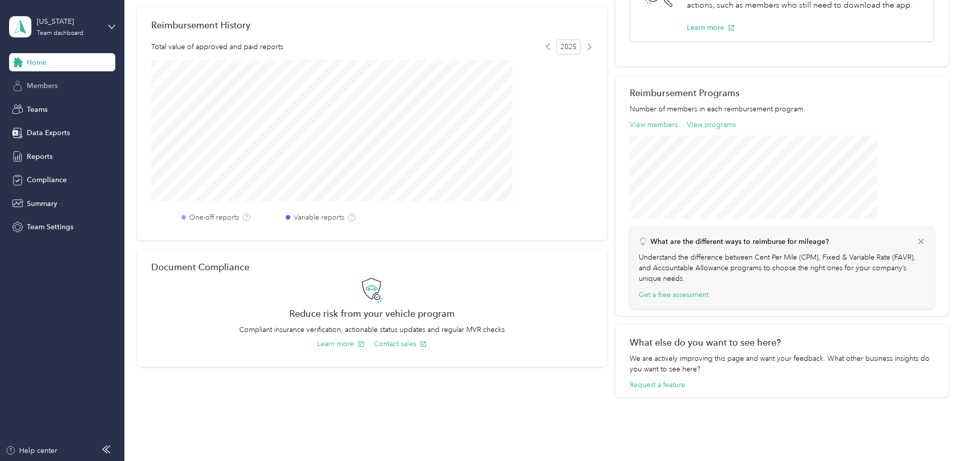
click at [49, 89] on span "Members" at bounding box center [42, 85] width 31 height 11
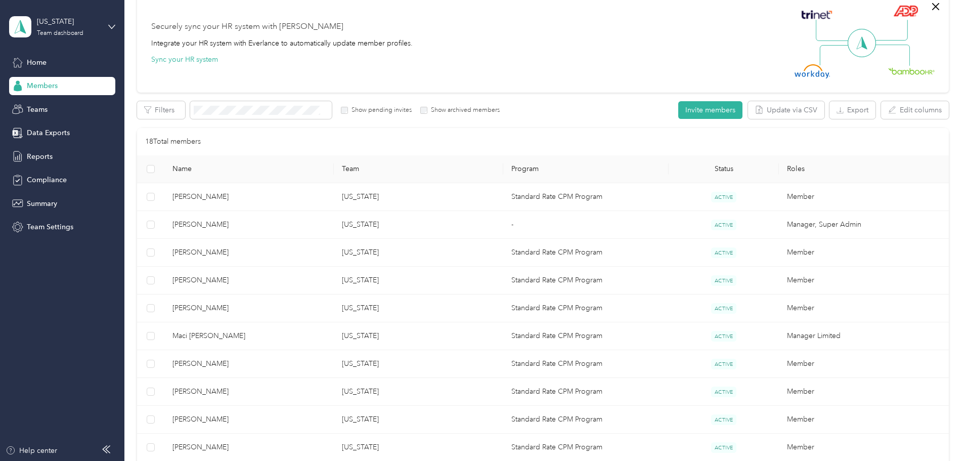
scroll to position [1, 0]
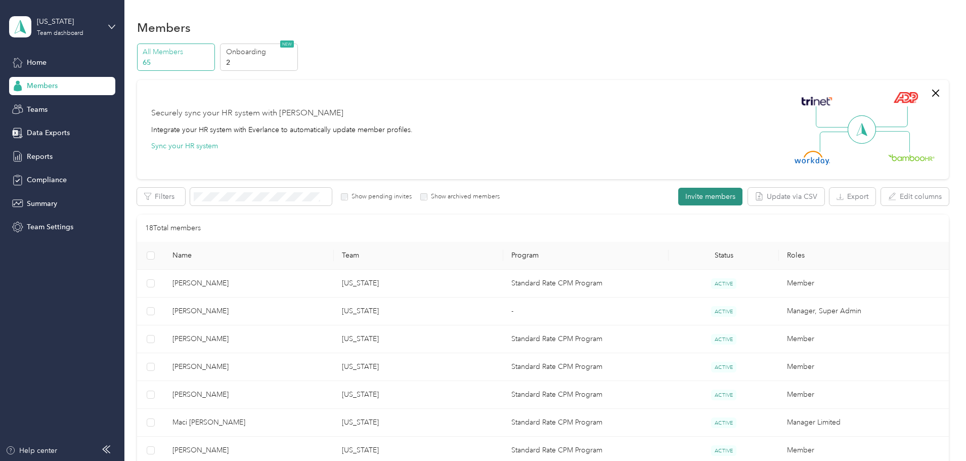
click at [678, 200] on button "Invite members" at bounding box center [710, 197] width 64 height 18
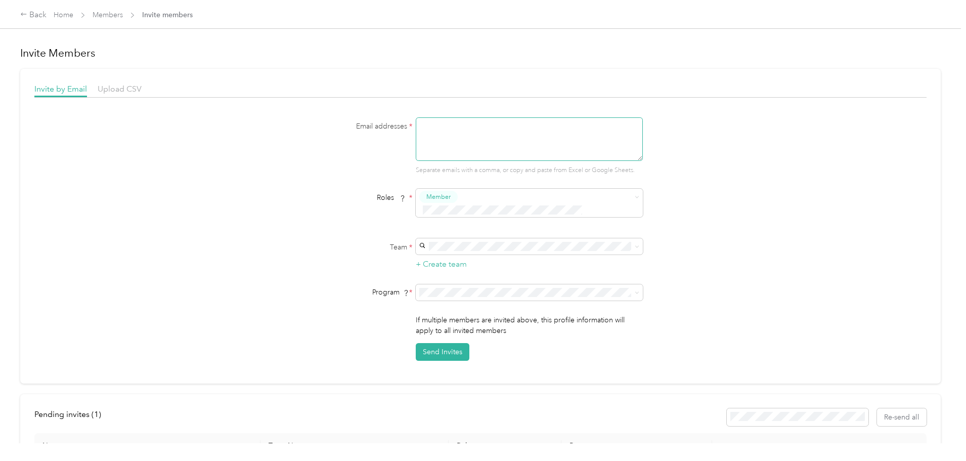
click at [465, 147] on textarea at bounding box center [529, 138] width 227 height 43
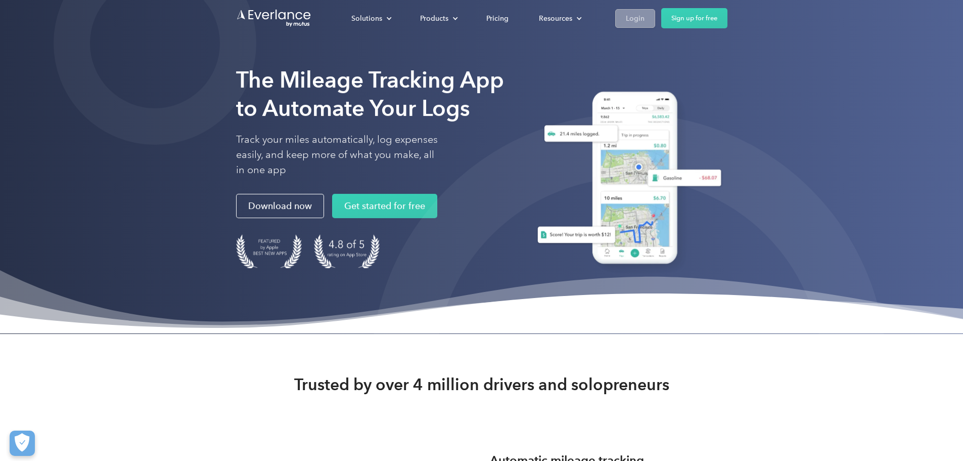
click at [645, 24] on div "Login" at bounding box center [635, 18] width 19 height 13
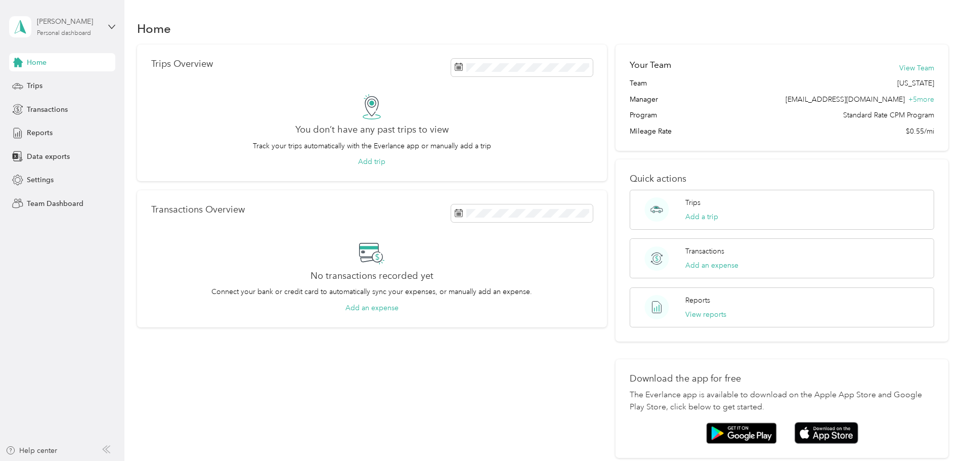
click at [59, 32] on div "Personal dashboard" at bounding box center [64, 33] width 54 height 6
click at [100, 79] on div "Team dashboard" at bounding box center [115, 82] width 199 height 18
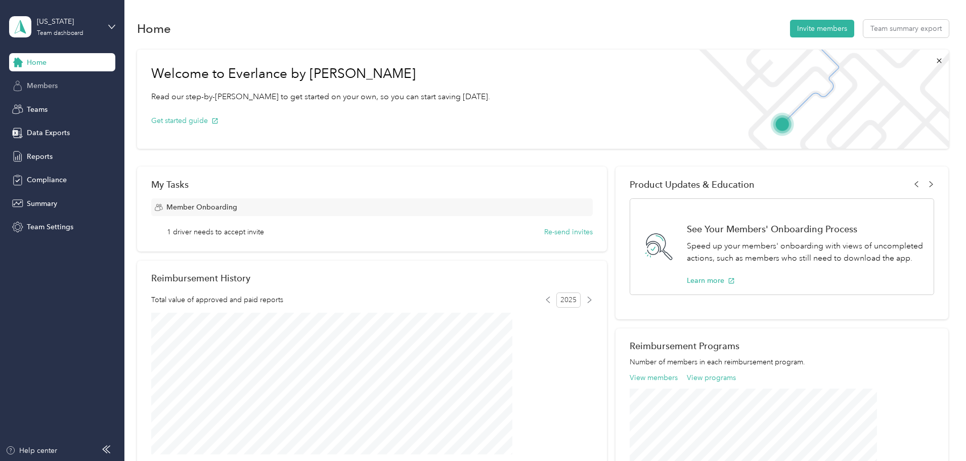
click at [68, 85] on div "Members" at bounding box center [62, 86] width 106 height 18
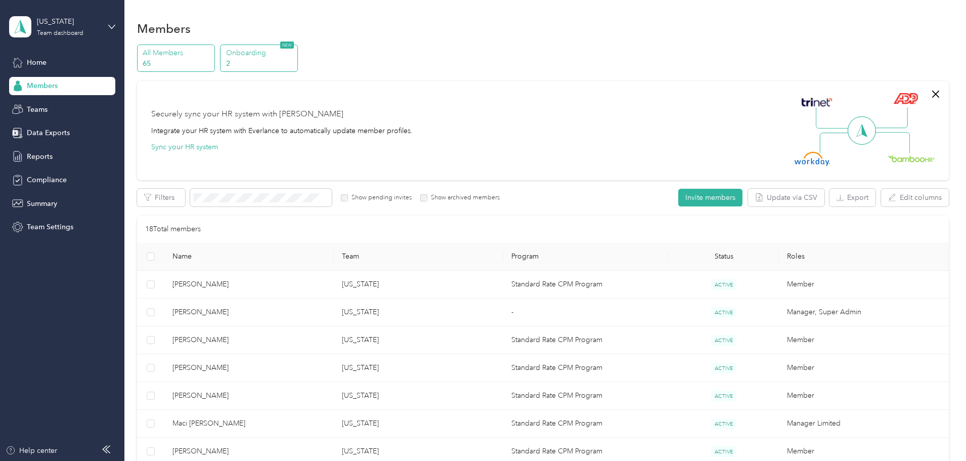
click at [295, 59] on p "2" at bounding box center [260, 63] width 69 height 11
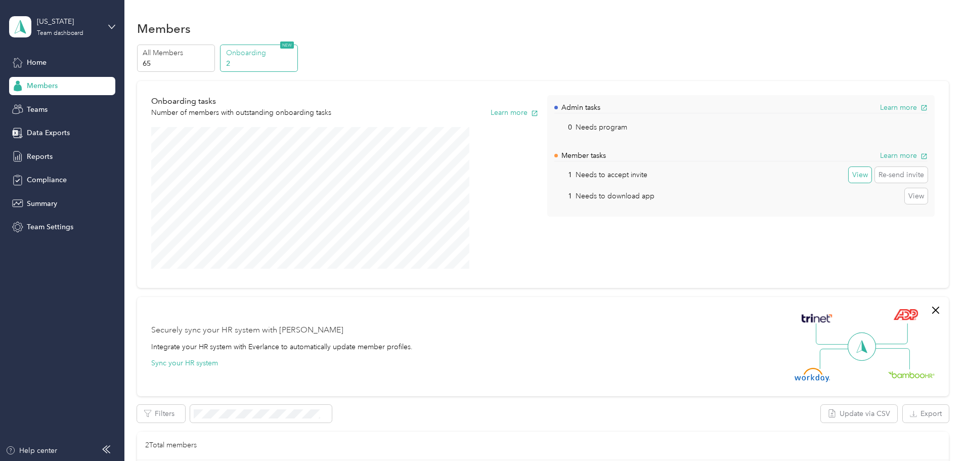
click at [848, 176] on button "View" at bounding box center [859, 175] width 23 height 16
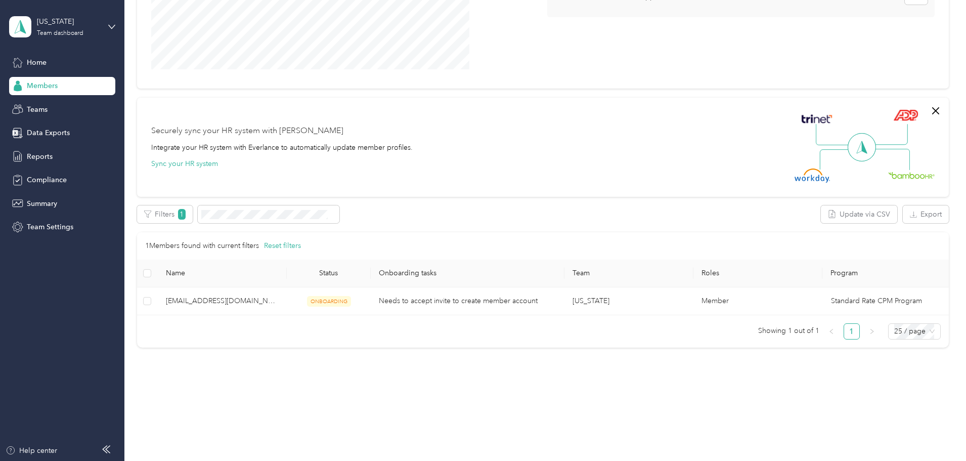
scroll to position [210, 0]
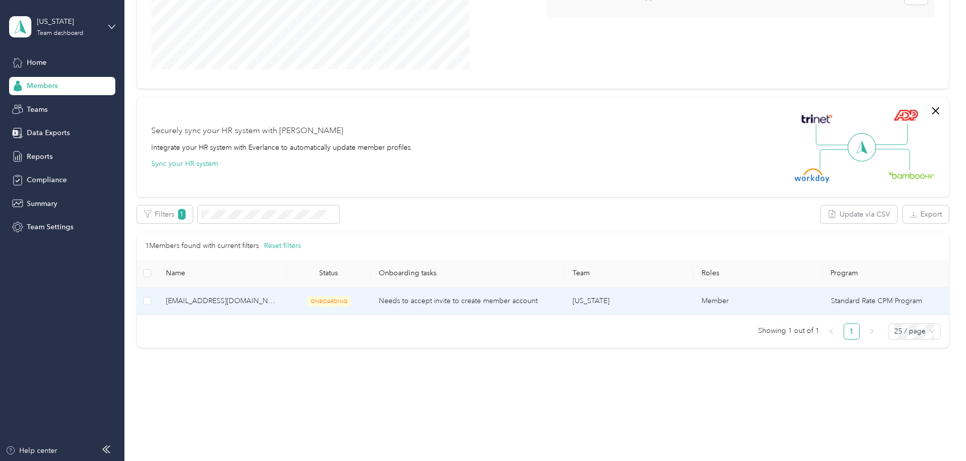
click at [832, 298] on td "Standard Rate CPM Program" at bounding box center [886, 301] width 126 height 28
click at [830, 299] on td "Standard Rate CPM Program" at bounding box center [886, 301] width 126 height 28
click at [192, 211] on icon "button" at bounding box center [188, 214] width 7 height 7
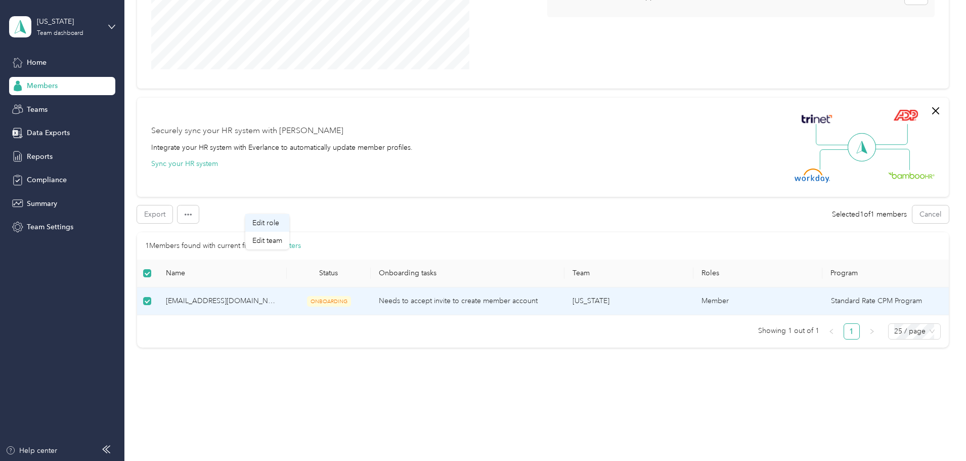
click at [265, 225] on span "Edit role" at bounding box center [265, 222] width 27 height 11
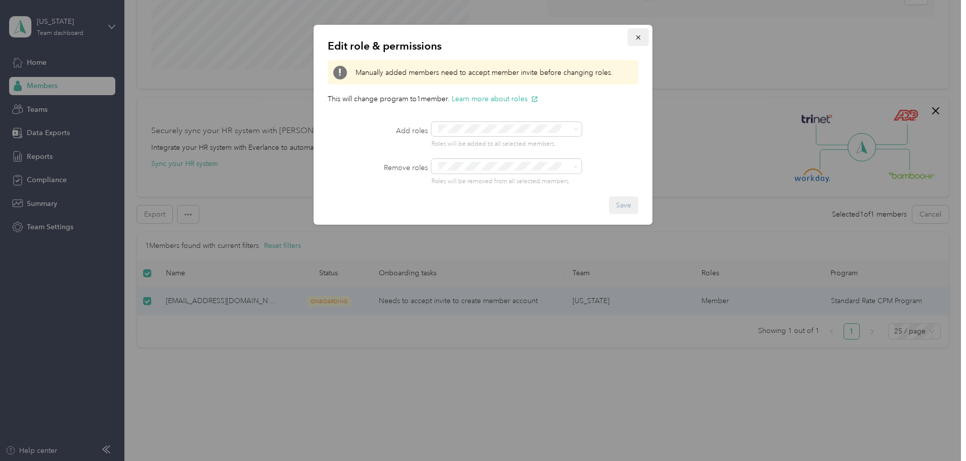
click at [640, 35] on icon "button" at bounding box center [638, 37] width 7 height 7
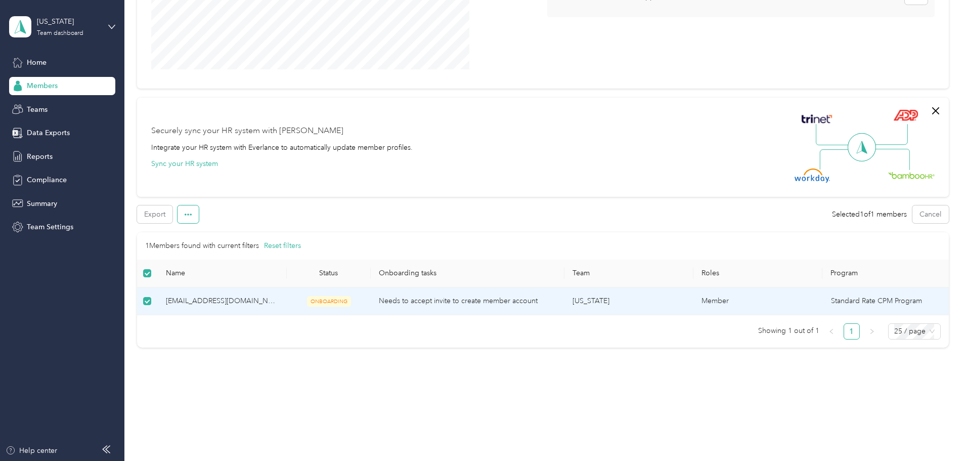
click at [199, 210] on button "button" at bounding box center [187, 214] width 21 height 18
click at [264, 240] on span "Edit team" at bounding box center [267, 240] width 30 height 11
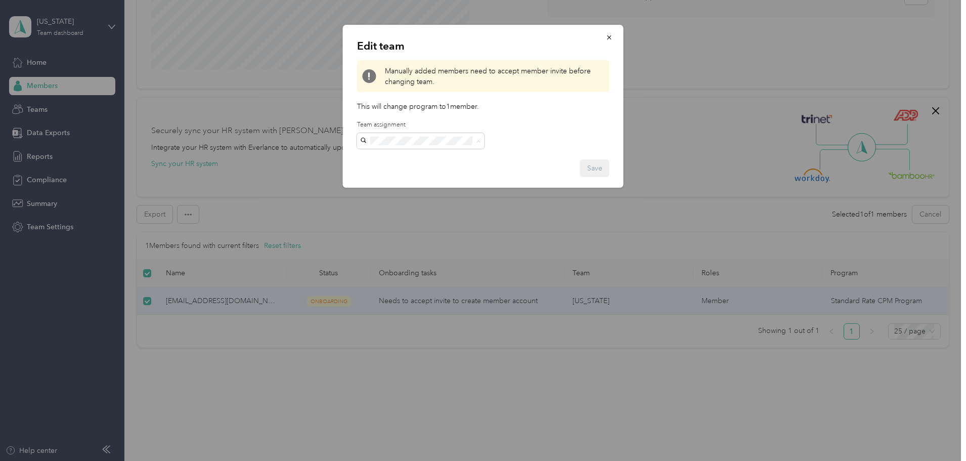
click at [420, 161] on div "[US_STATE][PERSON_NAME] +4 more" at bounding box center [420, 164] width 113 height 23
click at [602, 170] on button "Save" at bounding box center [594, 168] width 29 height 18
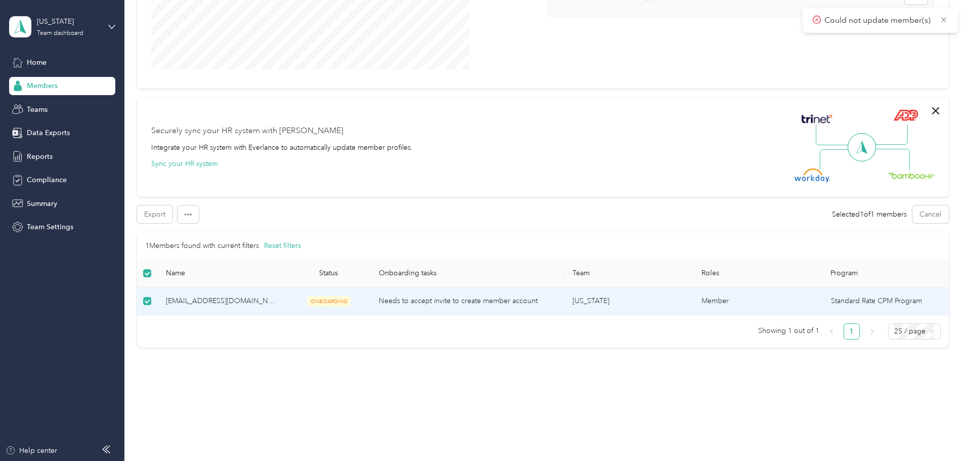
drag, startPoint x: 730, startPoint y: 305, endPoint x: 685, endPoint y: 300, distance: 45.8
click at [693, 300] on td "Member" at bounding box center [757, 301] width 129 height 28
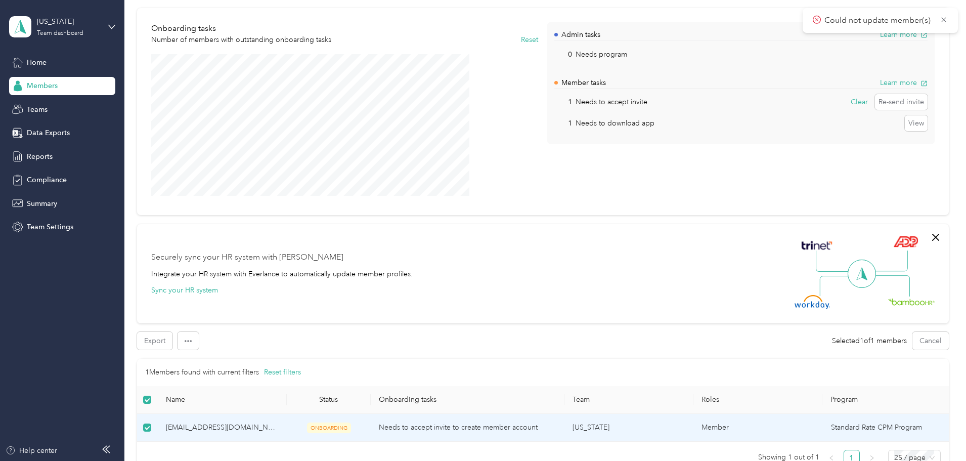
scroll to position [0, 0]
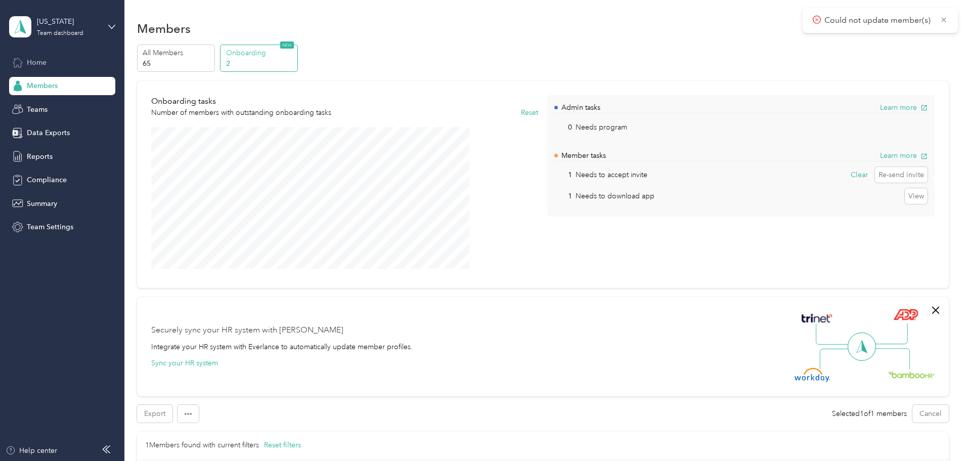
click at [54, 69] on div "Home" at bounding box center [62, 62] width 106 height 18
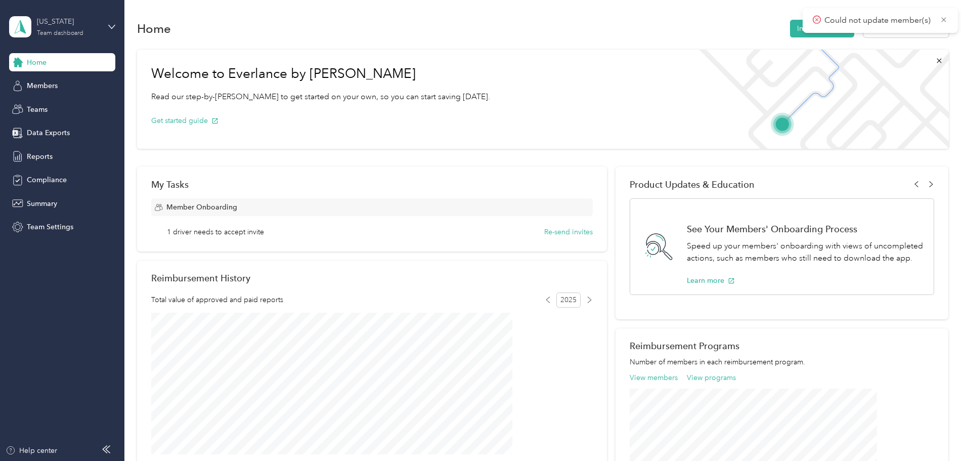
click at [64, 34] on div "Team dashboard" at bounding box center [60, 33] width 47 height 6
click at [164, 224] on div "Welcome to Everlance by Motus Read our step-by-[PERSON_NAME] to get started on …" at bounding box center [543, 347] width 812 height 606
click at [271, 226] on div "Member Onboarding 1 driver needs to accept invite Re-send invites" at bounding box center [371, 217] width 441 height 39
click at [264, 235] on span "1 driver needs to accept invite" at bounding box center [215, 232] width 97 height 11
click at [281, 199] on div "Member Onboarding" at bounding box center [371, 207] width 441 height 18
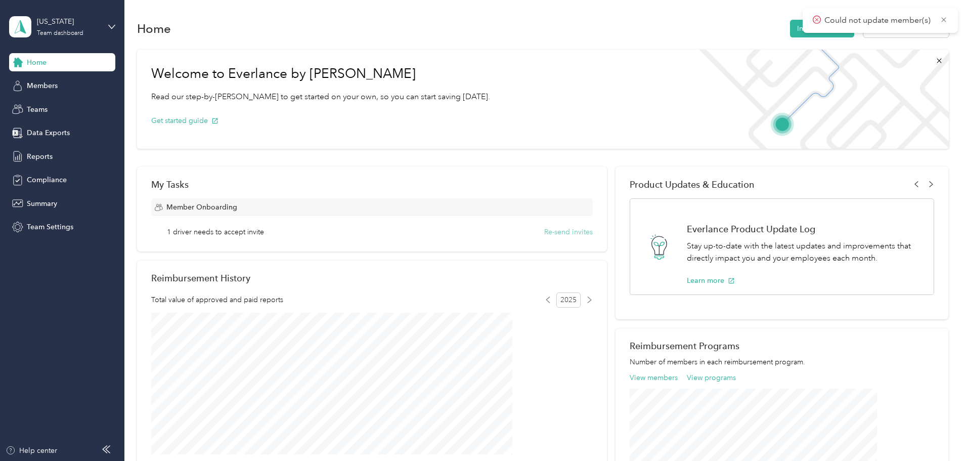
click at [568, 233] on button "Re-send invites" at bounding box center [568, 232] width 49 height 11
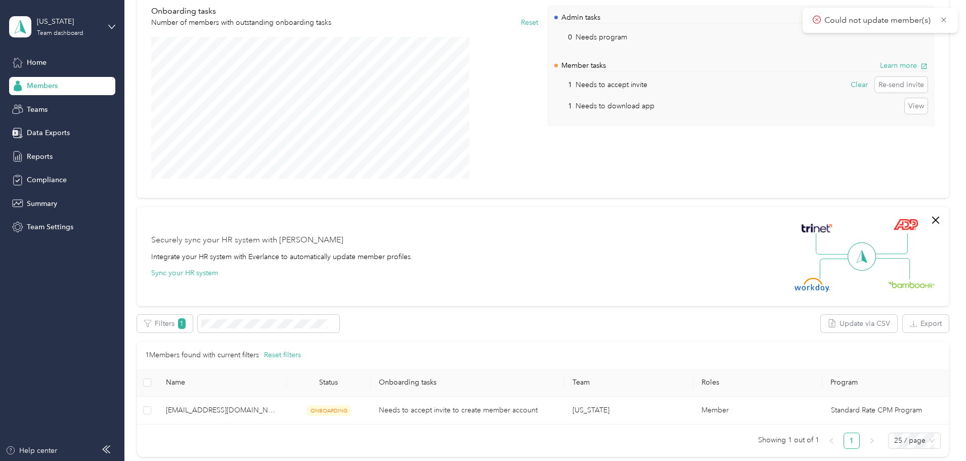
scroll to position [152, 0]
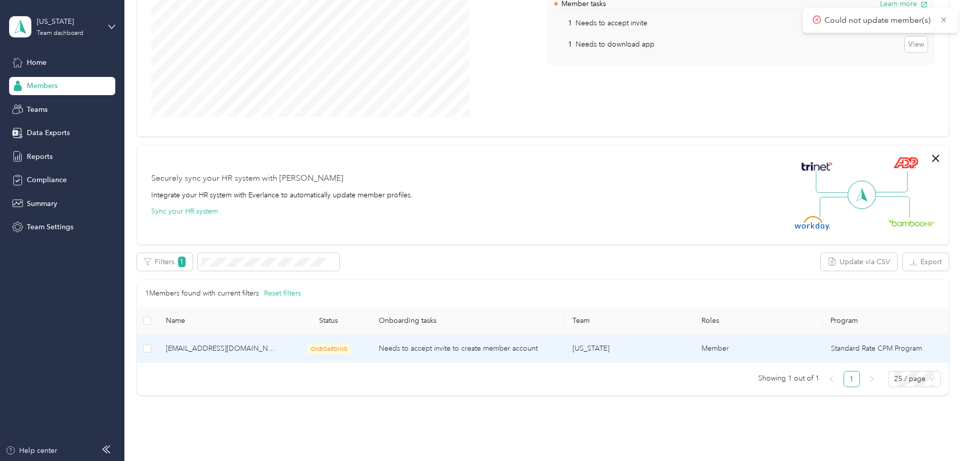
click at [433, 352] on div "Needs to accept invite to create member account" at bounding box center [467, 348] width 177 height 11
click at [912, 265] on button "Cancel" at bounding box center [930, 262] width 36 height 18
click at [767, 354] on td "Member" at bounding box center [757, 349] width 129 height 28
click at [158, 360] on td at bounding box center [147, 349] width 21 height 28
click at [172, 261] on button "Export" at bounding box center [154, 262] width 35 height 18
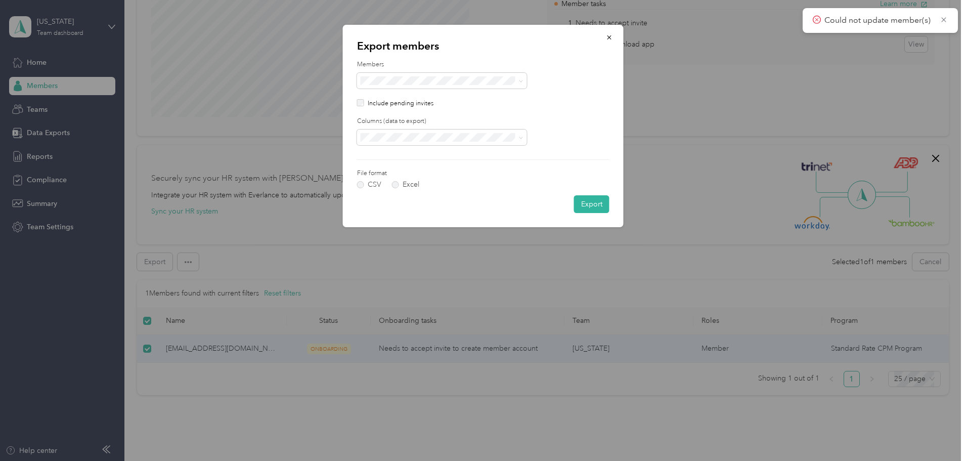
click at [436, 202] on div "Export" at bounding box center [483, 204] width 252 height 18
click at [427, 136] on li "Onboarding members" at bounding box center [442, 129] width 170 height 18
click at [415, 101] on li "Selected members (1)" at bounding box center [442, 95] width 170 height 18
click at [609, 36] on icon "button" at bounding box center [609, 37] width 7 height 7
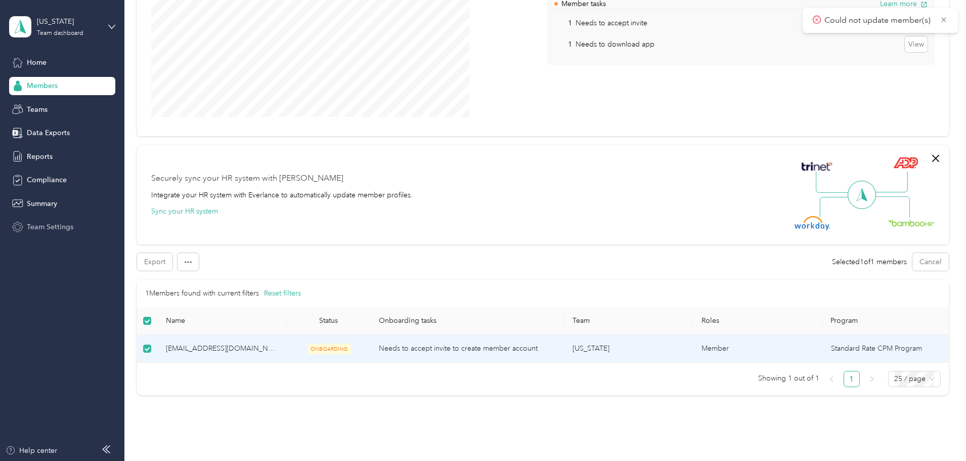
click at [54, 229] on span "Team Settings" at bounding box center [50, 226] width 47 height 11
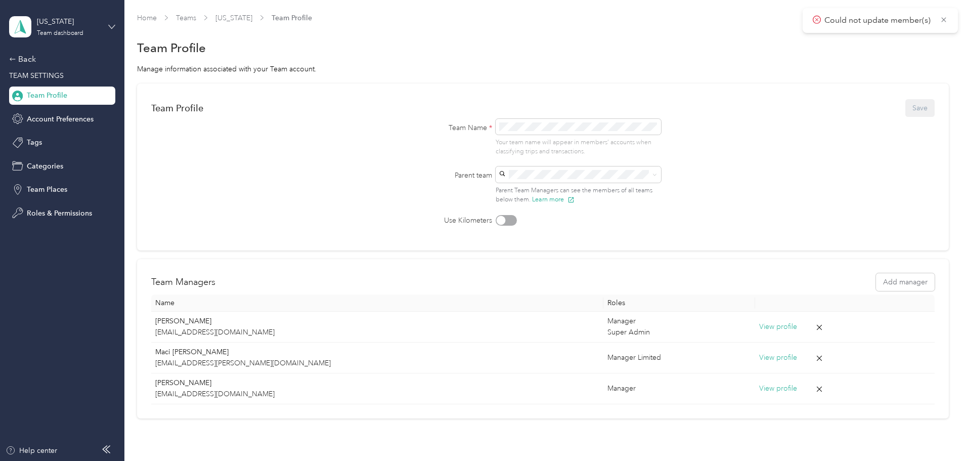
drag, startPoint x: 114, startPoint y: 25, endPoint x: 108, endPoint y: 30, distance: 7.5
click at [112, 26] on icon at bounding box center [111, 26] width 7 height 7
click at [67, 84] on div "Team dashboard" at bounding box center [115, 83] width 199 height 18
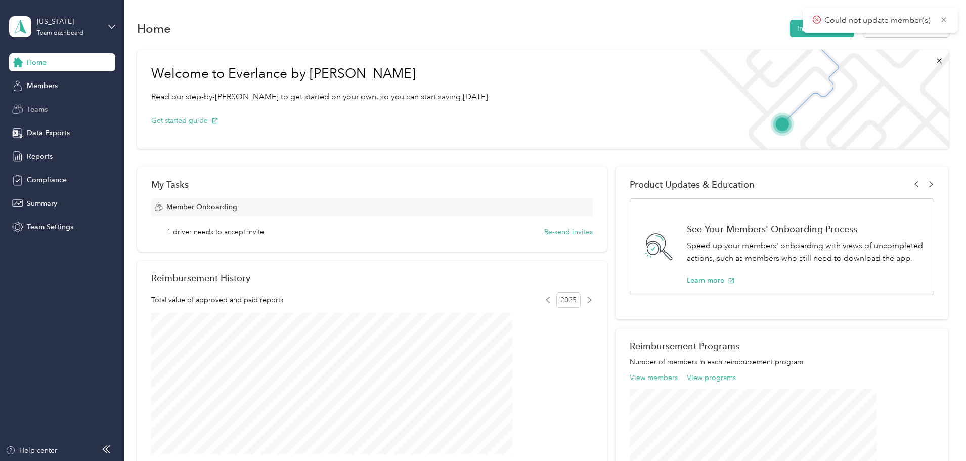
click at [51, 107] on div "Teams" at bounding box center [62, 109] width 106 height 18
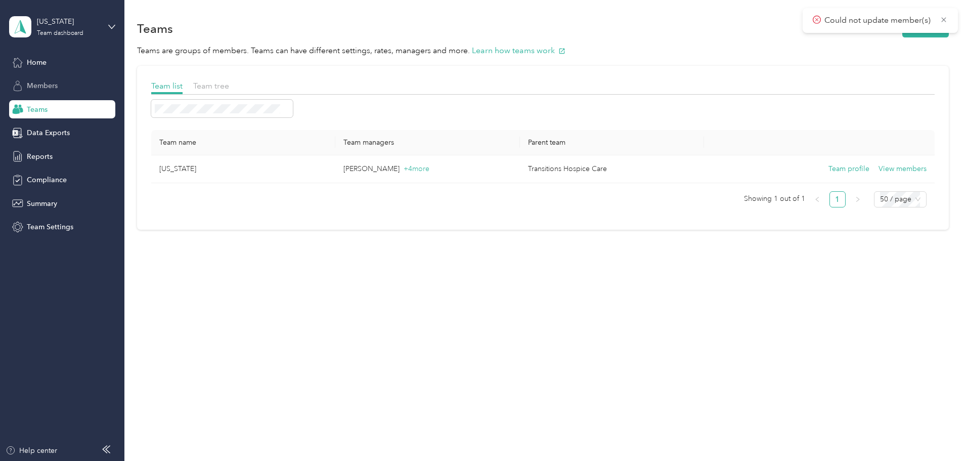
click at [55, 92] on div "Members" at bounding box center [62, 86] width 106 height 18
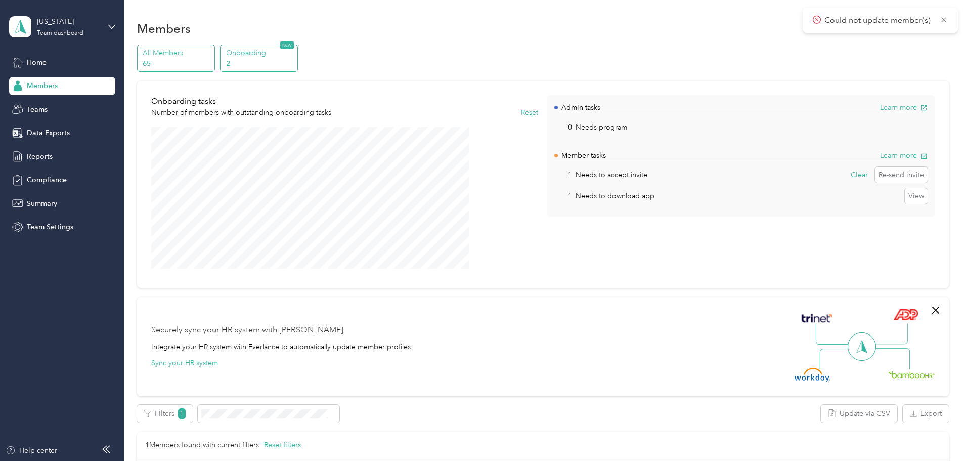
click at [211, 52] on p "All Members" at bounding box center [177, 53] width 69 height 11
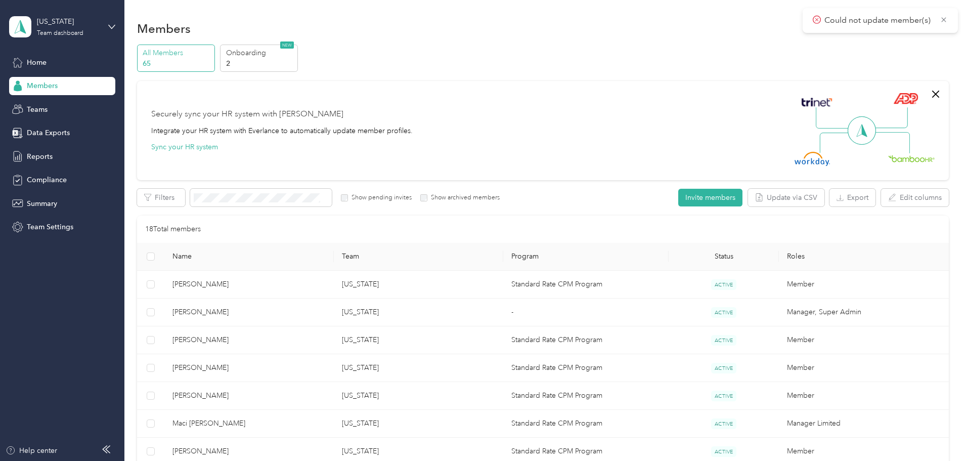
click at [314, 72] on div "All Members 65 Onboarding 2 NEW Securely sync your HR system with Everlance Int…" at bounding box center [543, 428] width 812 height 768
click at [295, 60] on p "2" at bounding box center [260, 63] width 69 height 11
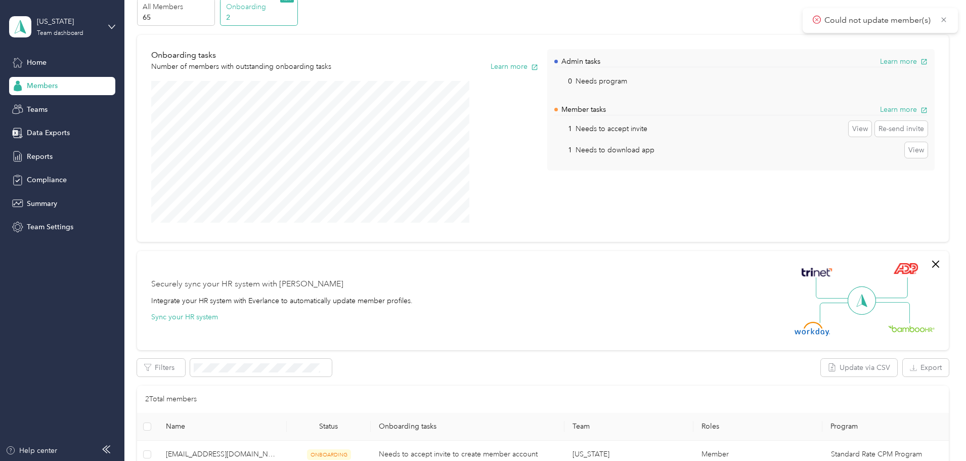
scroll to position [152, 0]
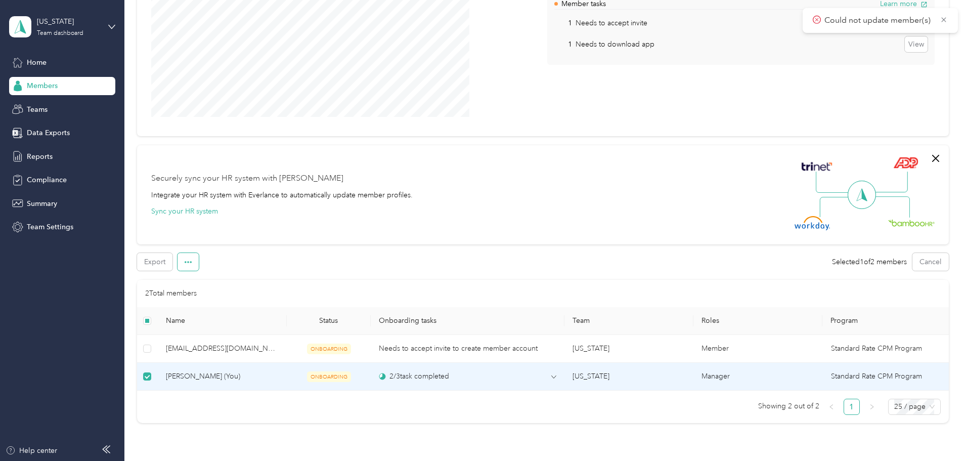
click at [199, 266] on button "button" at bounding box center [187, 262] width 21 height 18
click at [401, 277] on div "Export Selected 1 of 2 members Cancel Filters Update via CSV Export 2 Total mem…" at bounding box center [543, 338] width 812 height 170
click at [231, 382] on span "[PERSON_NAME] (You)" at bounding box center [222, 376] width 113 height 11
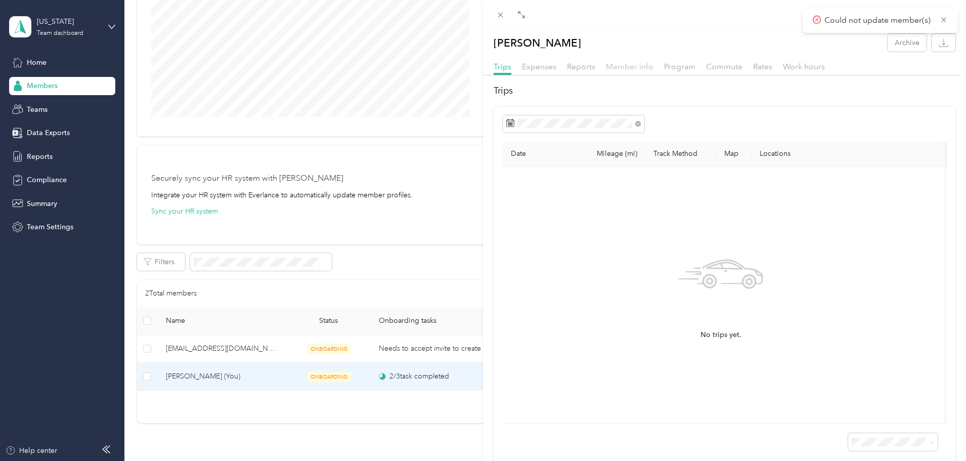
click at [628, 66] on span "Member info" at bounding box center [630, 67] width 48 height 10
